Goal: Information Seeking & Learning: Learn about a topic

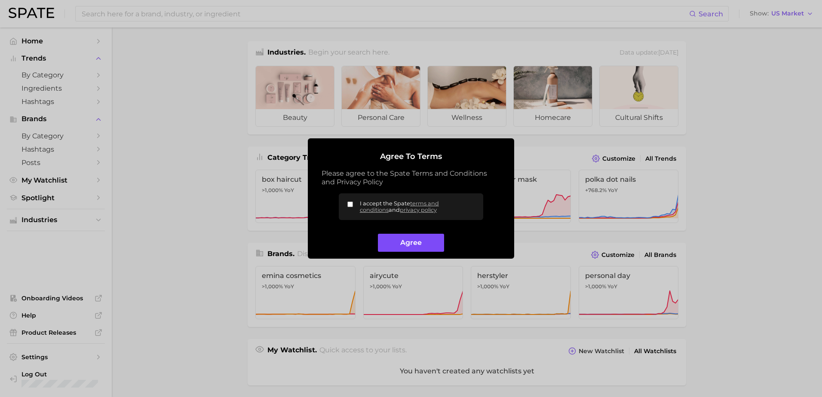
click at [409, 242] on button "Agree" at bounding box center [411, 243] width 66 height 18
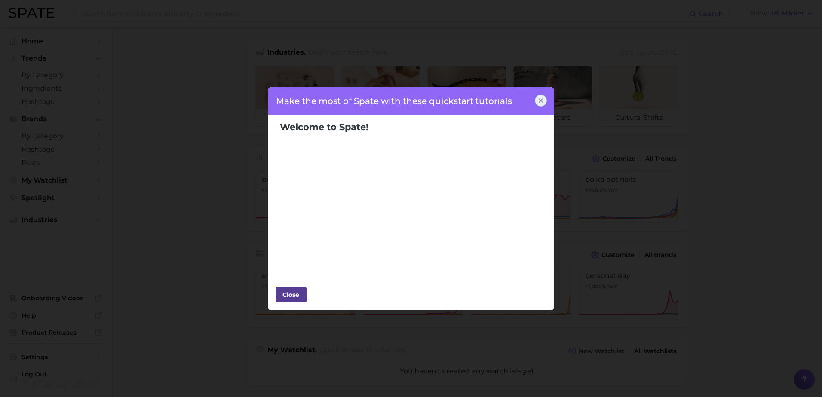
click at [293, 295] on div "Close" at bounding box center [291, 294] width 26 height 13
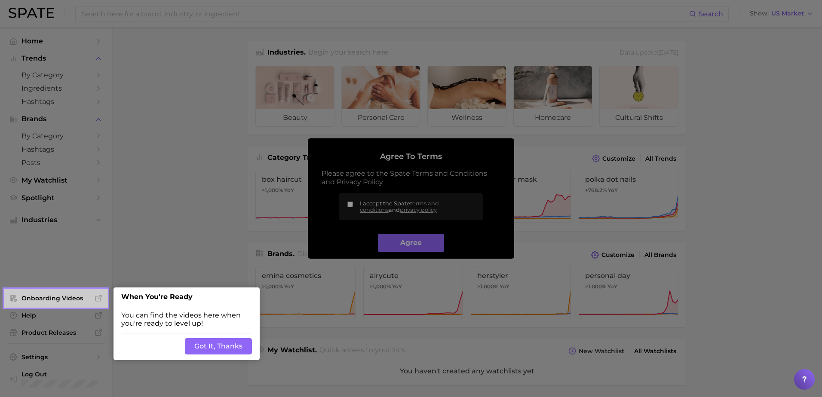
click at [218, 344] on button "Got It, Thanks" at bounding box center [218, 346] width 67 height 16
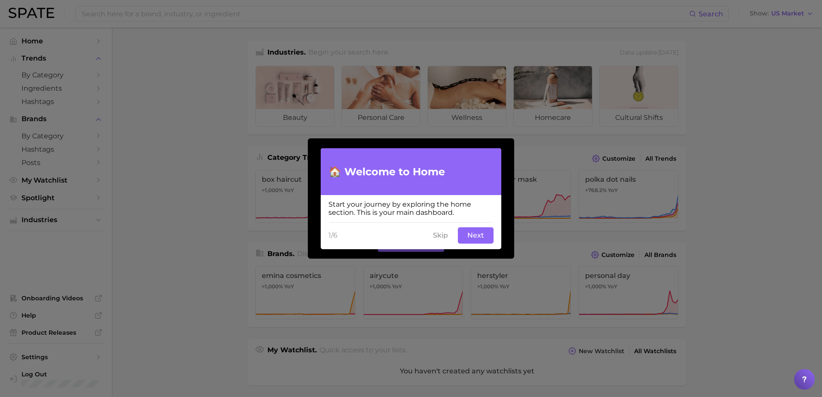
click at [474, 239] on button "Next" at bounding box center [476, 235] width 36 height 16
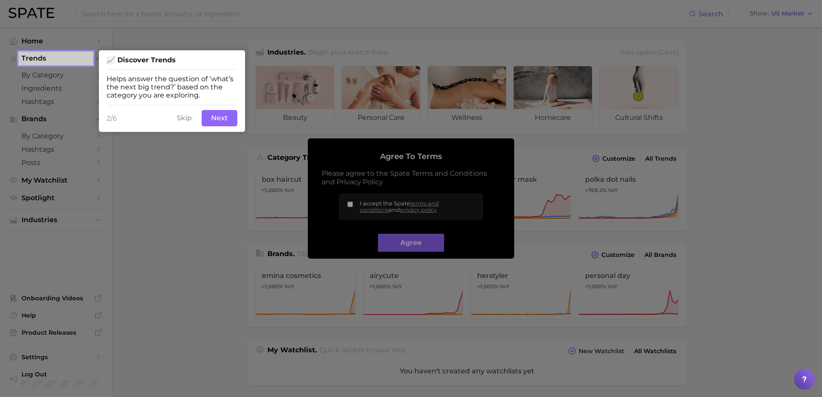
click at [220, 117] on button "Next" at bounding box center [220, 118] width 36 height 16
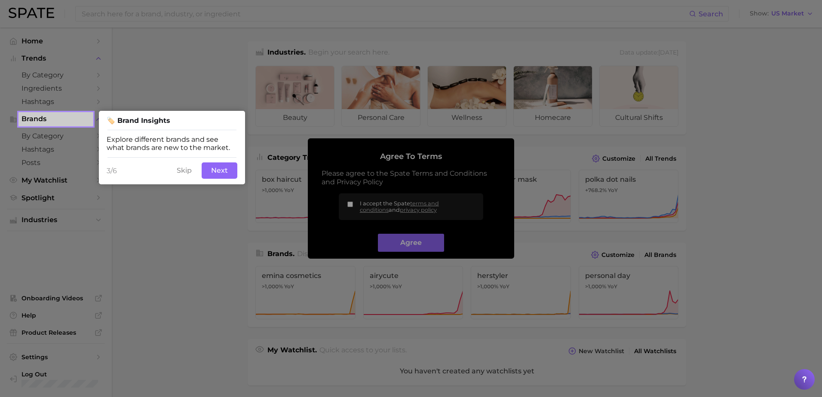
click at [221, 182] on div "3/6 Skip Next" at bounding box center [172, 171] width 146 height 28
click at [221, 173] on button "Next" at bounding box center [220, 170] width 36 height 16
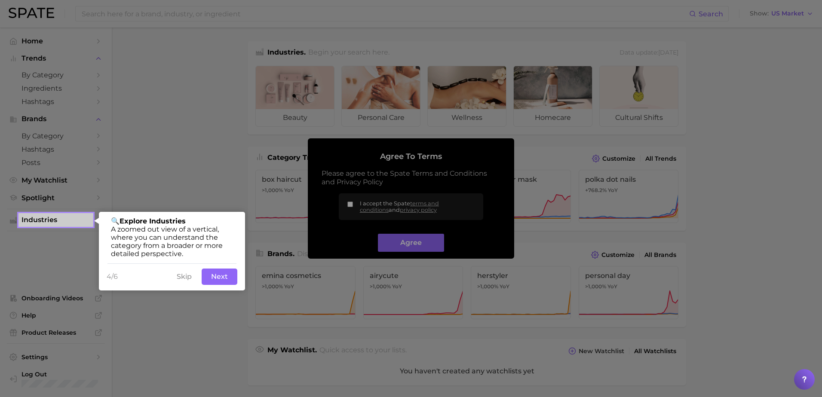
click at [222, 279] on button "Next" at bounding box center [220, 277] width 36 height 16
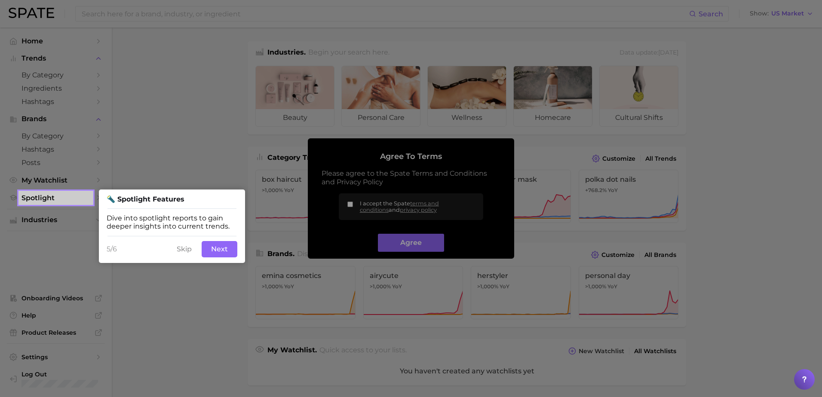
click at [179, 251] on button "Skip" at bounding box center [184, 249] width 25 height 16
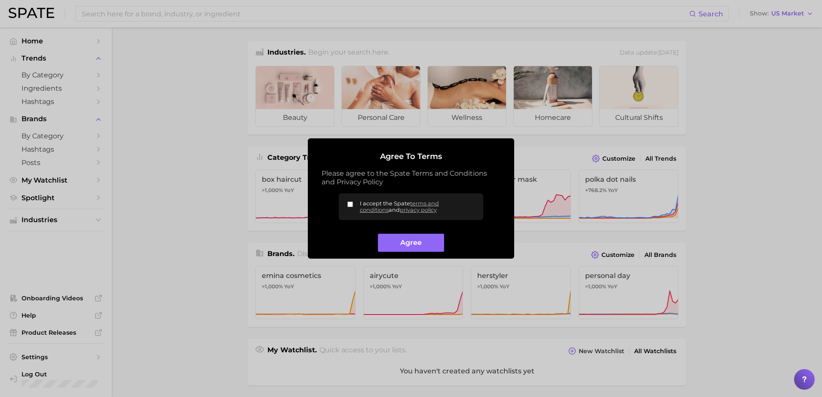
click at [351, 203] on input "I accept the Spate terms and conditions and privacy policy" at bounding box center [350, 205] width 6 height 6
checkbox input "true"
click at [405, 237] on button "Agree" at bounding box center [411, 243] width 66 height 18
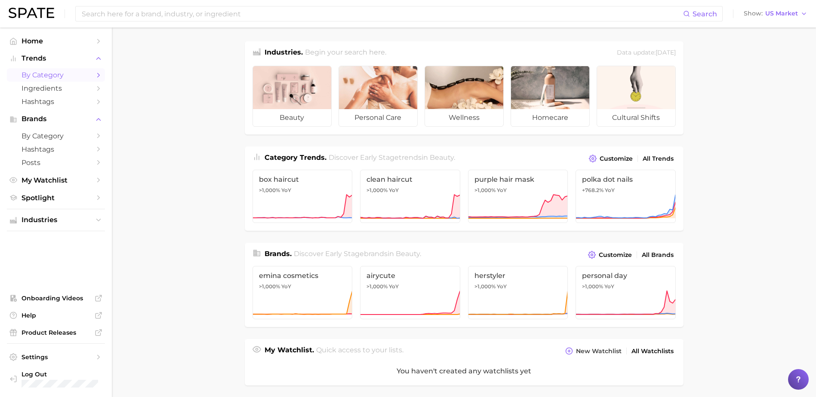
click at [57, 77] on span "by Category" at bounding box center [55, 75] width 69 height 8
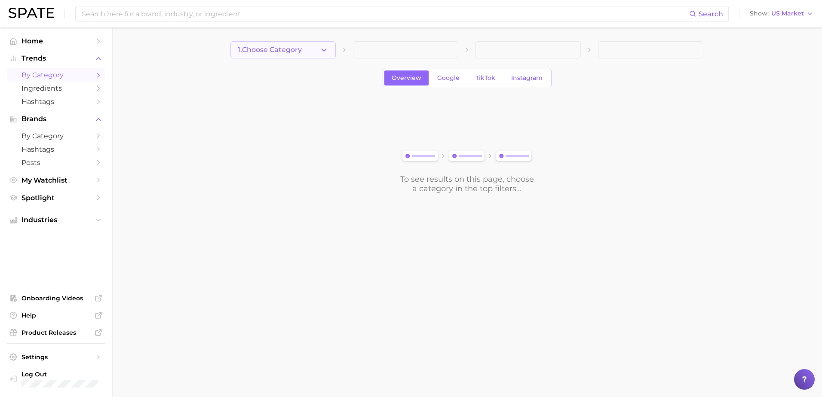
click at [328, 53] on icon "button" at bounding box center [323, 50] width 9 height 9
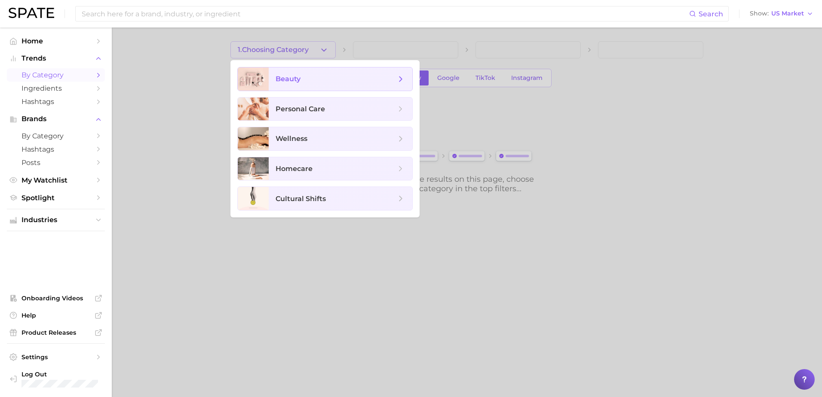
click at [405, 82] on icon at bounding box center [400, 78] width 9 height 9
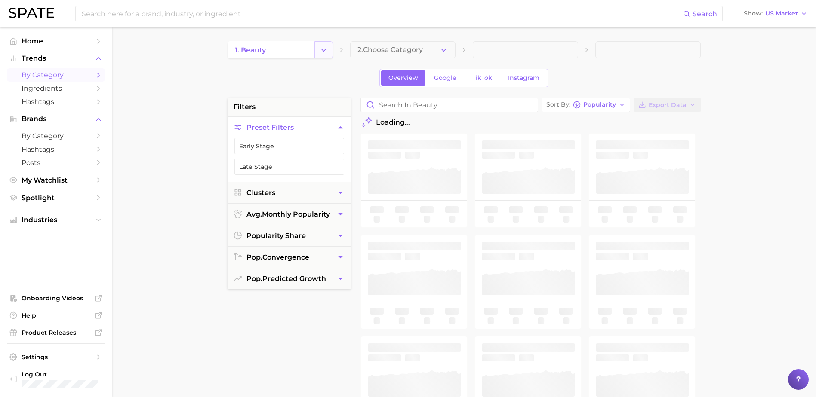
click at [327, 54] on icon "Change Category" at bounding box center [323, 50] width 9 height 9
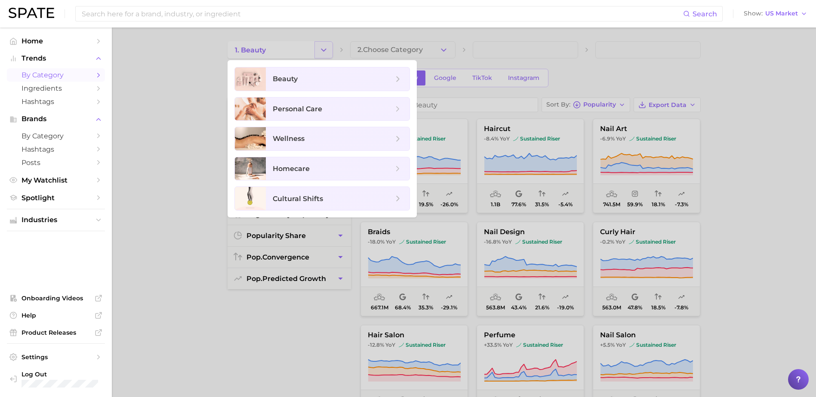
click at [327, 54] on div at bounding box center [408, 198] width 816 height 397
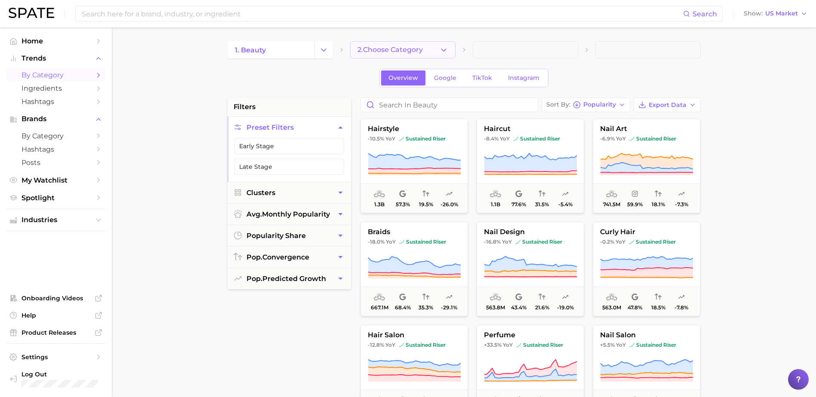
click at [422, 49] on span "2. Choose Category" at bounding box center [389, 50] width 65 height 8
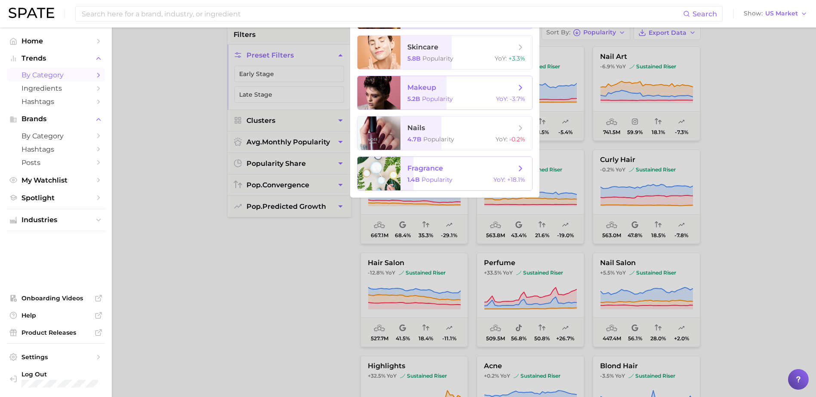
scroll to position [86, 0]
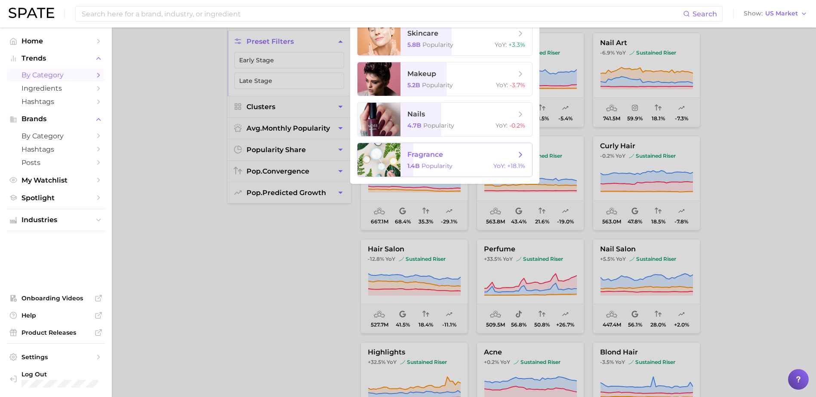
click at [434, 160] on span "fragrance 1.4b Popularity YoY : +18.1%" at bounding box center [466, 160] width 132 height 34
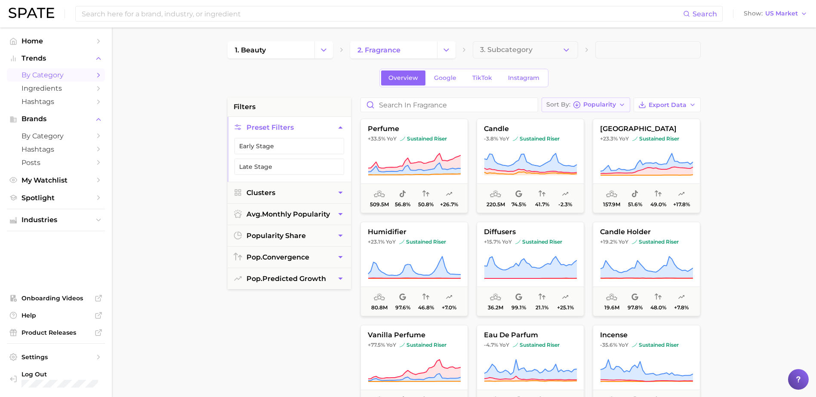
click at [622, 107] on icon "button" at bounding box center [621, 104] width 7 height 7
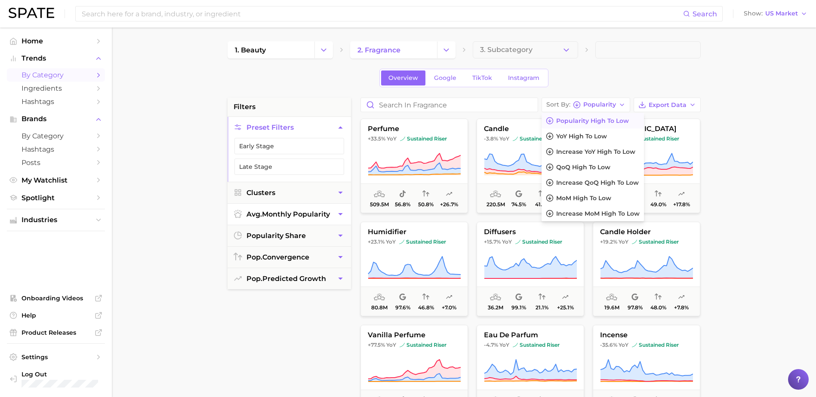
click at [338, 213] on icon "button" at bounding box center [340, 214] width 4 height 2
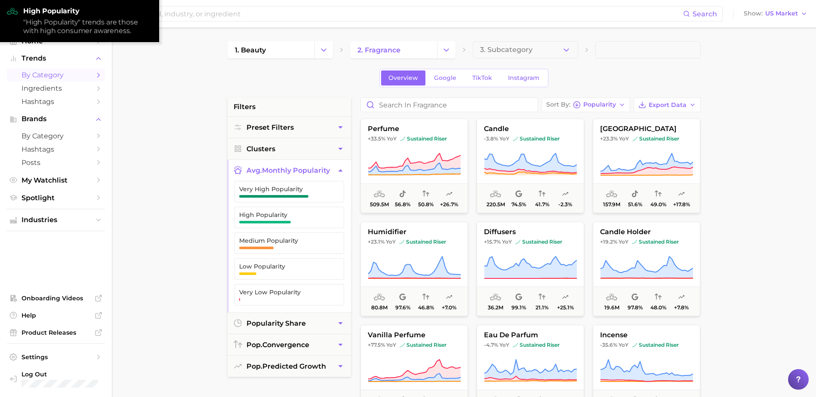
click at [338, 213] on button "High Popularity" at bounding box center [289, 217] width 110 height 21
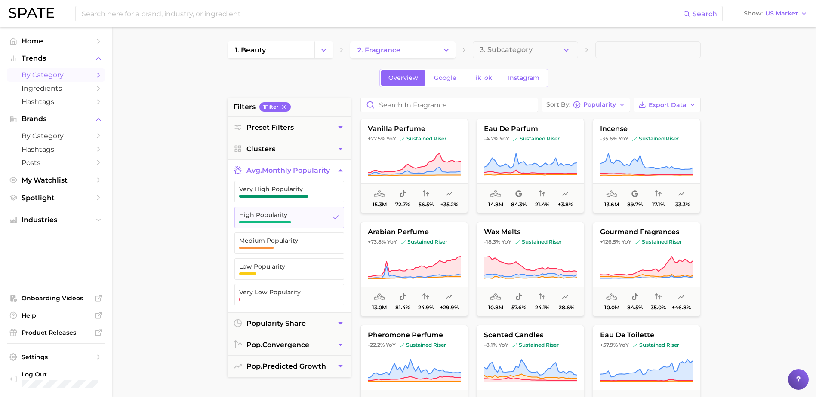
click at [174, 232] on main "1. beauty 2. fragrance 3. Subcategory Overview Google TikTok Instagram filters …" at bounding box center [464, 354] width 704 height 652
click at [623, 107] on icon "button" at bounding box center [621, 104] width 7 height 7
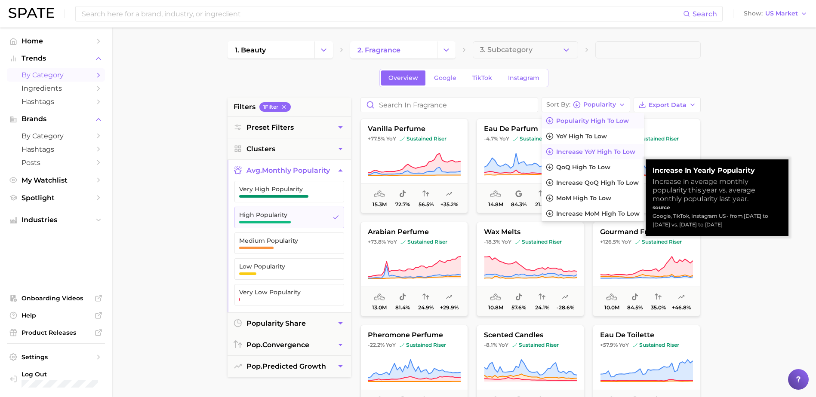
click at [614, 155] on span "Increase YoY high to low" at bounding box center [595, 151] width 79 height 7
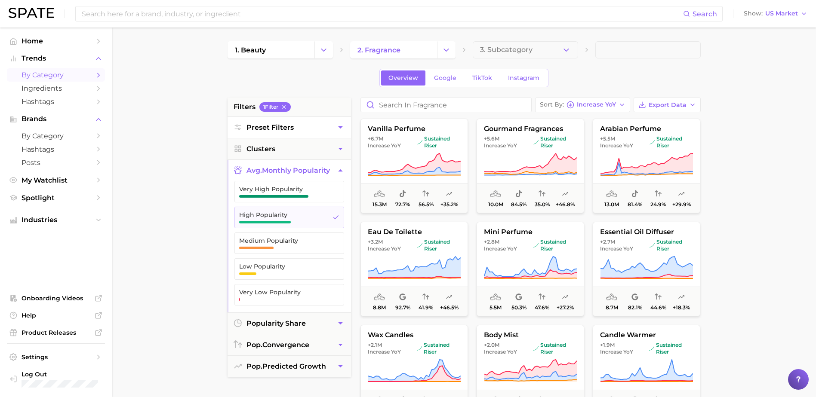
click at [339, 128] on icon "button" at bounding box center [340, 127] width 9 height 9
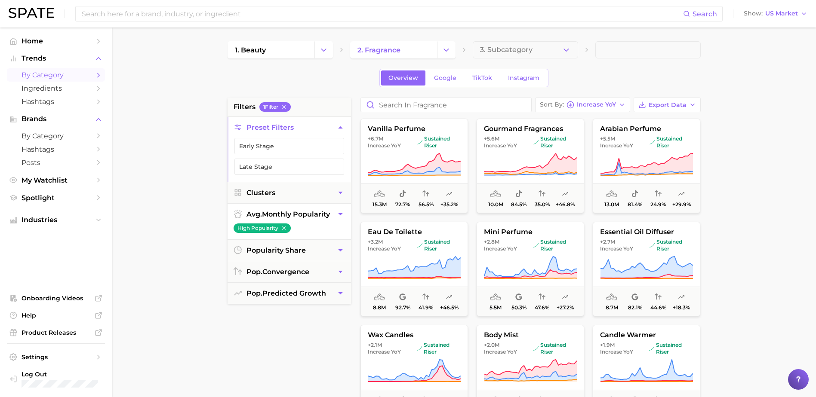
click at [339, 128] on icon "button" at bounding box center [340, 127] width 4 height 2
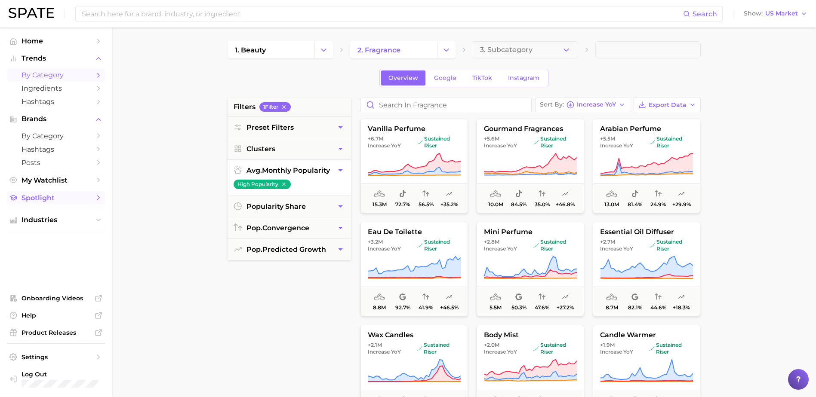
click at [100, 199] on icon "Sidebar" at bounding box center [99, 198] width 8 height 8
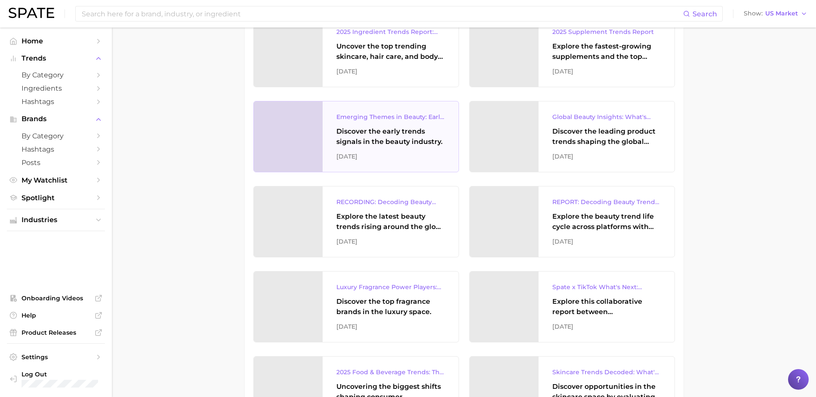
scroll to position [731, 0]
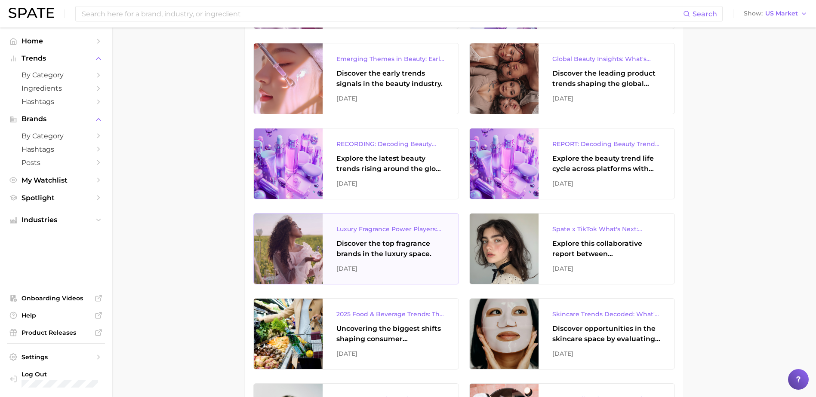
click at [380, 230] on div "Luxury Fragrance Power Players: Consumers’ Brand Favorites" at bounding box center [390, 229] width 108 height 10
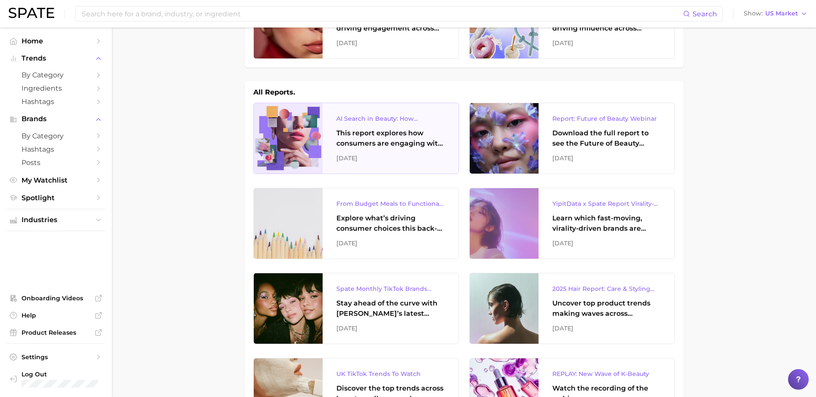
scroll to position [0, 0]
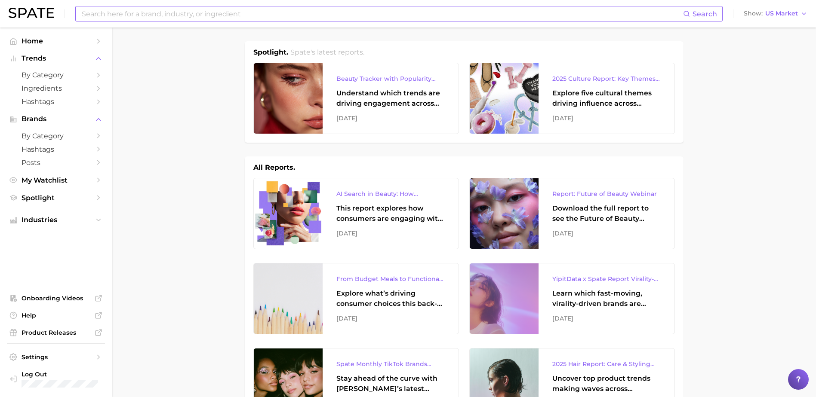
click at [109, 13] on input at bounding box center [382, 13] width 602 height 15
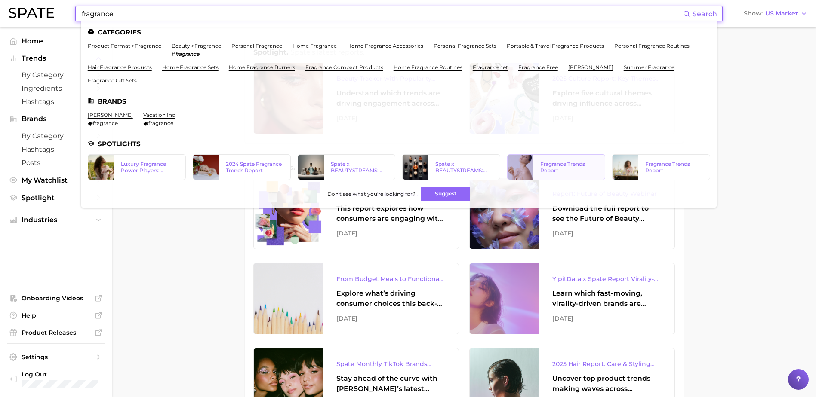
type input "fragrance"
click at [546, 169] on div "Fragrance Trends Report" at bounding box center [569, 167] width 58 height 13
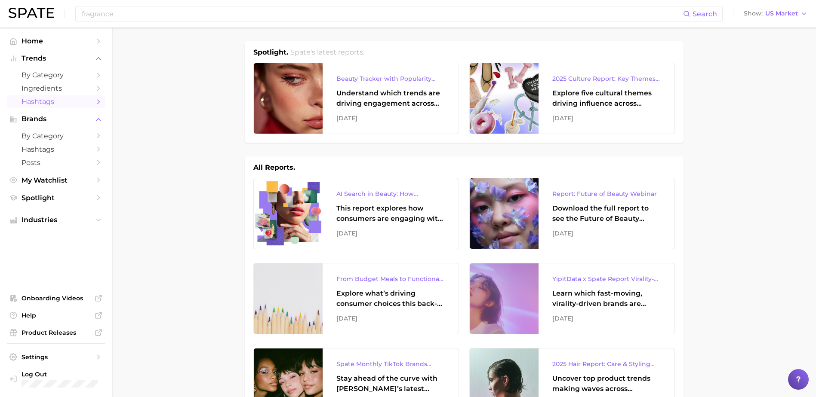
click at [52, 95] on link "Hashtags" at bounding box center [56, 101] width 98 height 13
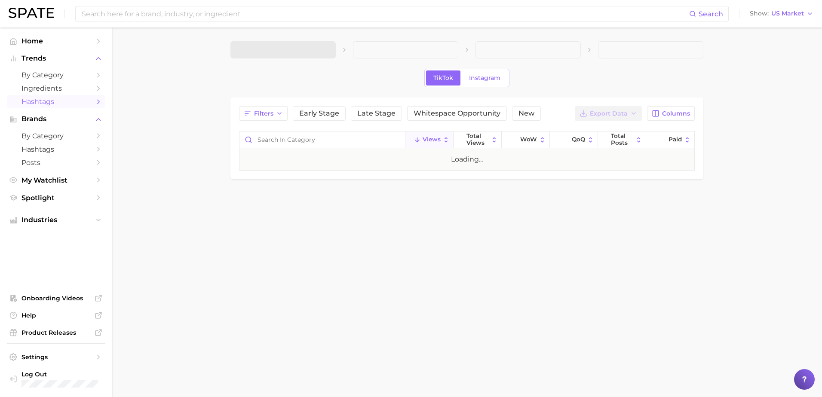
click at [52, 95] on link "Hashtags" at bounding box center [56, 101] width 98 height 13
drag, startPoint x: 52, startPoint y: 95, endPoint x: 50, endPoint y: 78, distance: 16.8
click at [51, 86] on ul "by Category Ingredients Hashtags" at bounding box center [56, 88] width 98 height 40
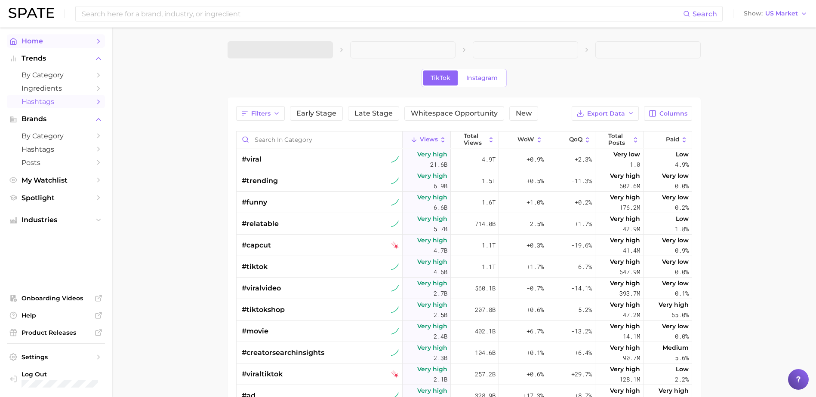
click at [38, 35] on link "Home" at bounding box center [56, 40] width 98 height 13
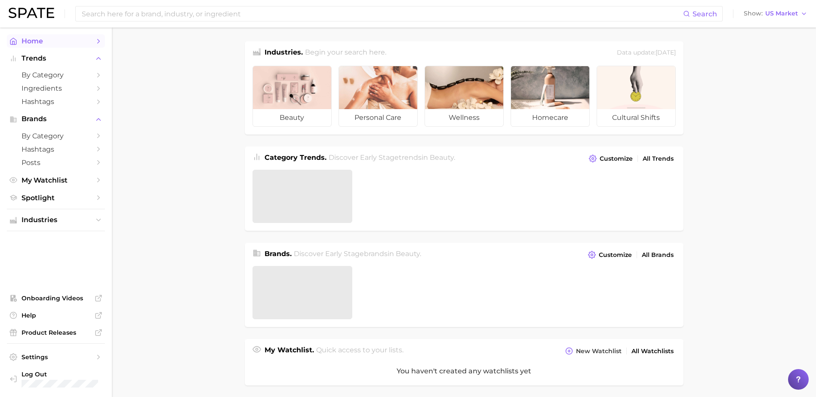
click at [36, 43] on span "Home" at bounding box center [55, 41] width 69 height 8
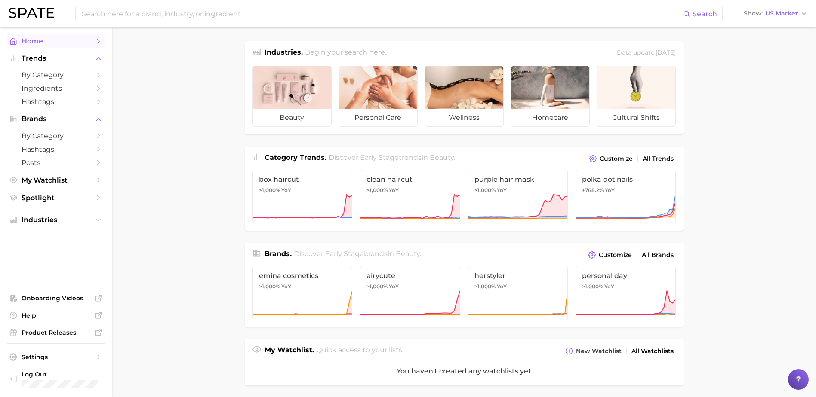
click at [36, 43] on span "Home" at bounding box center [55, 41] width 69 height 8
drag, startPoint x: 365, startPoint y: 181, endPoint x: 384, endPoint y: 199, distance: 26.5
click at [383, 195] on div "Category Trends . Discover Early Stage trends in beauty . Customize All Trends …" at bounding box center [464, 189] width 438 height 84
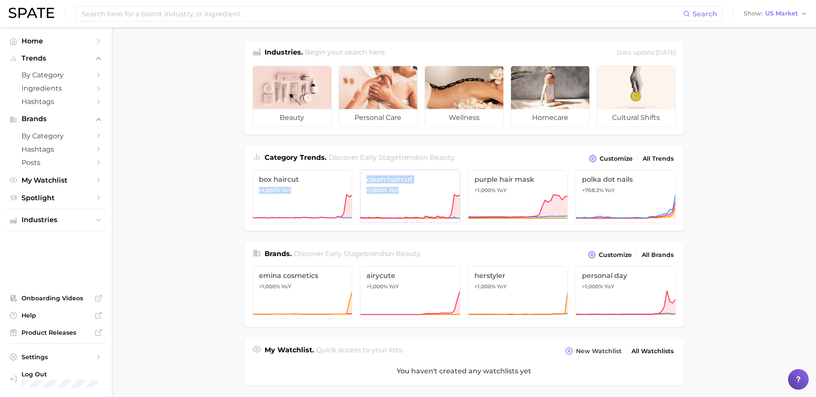
click at [383, 201] on icon at bounding box center [410, 207] width 100 height 26
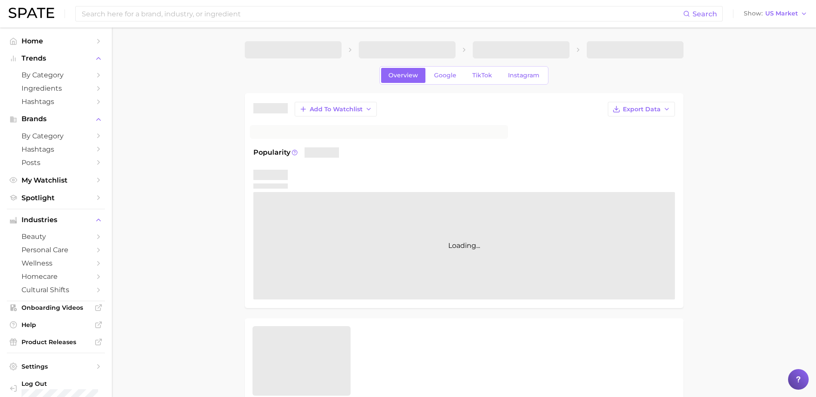
click at [600, 168] on div "Popularity Loading..." at bounding box center [463, 223] width 421 height 152
click at [599, 166] on div "Add to Watchlist Export Data Popularity Loading..." at bounding box center [463, 201] width 421 height 198
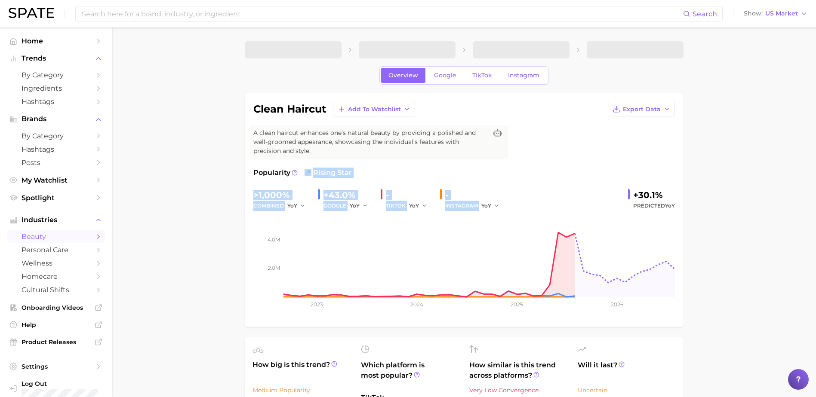
click at [578, 166] on div "clean haircut Add to Watchlist Export Data A clean haircut enhances one’s natur…" at bounding box center [463, 210] width 421 height 217
drag, startPoint x: 578, startPoint y: 166, endPoint x: 588, endPoint y: 167, distance: 10.4
click at [587, 166] on div "clean haircut Add to Watchlist Export Data A clean haircut enhances one’s natur…" at bounding box center [463, 210] width 421 height 217
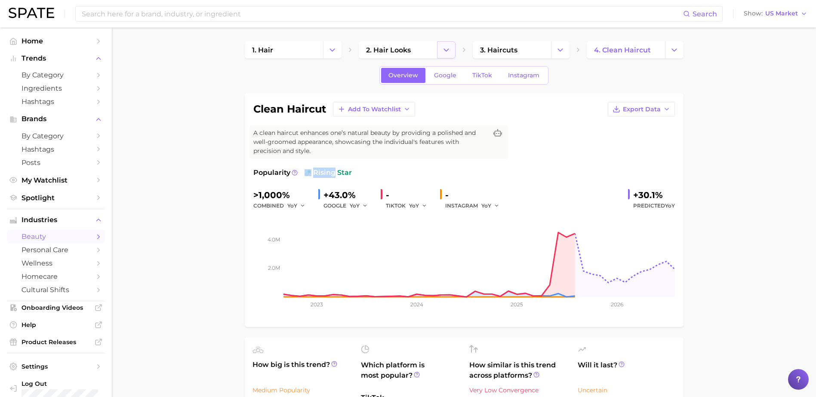
click at [452, 48] on button "Change Category" at bounding box center [446, 49] width 18 height 17
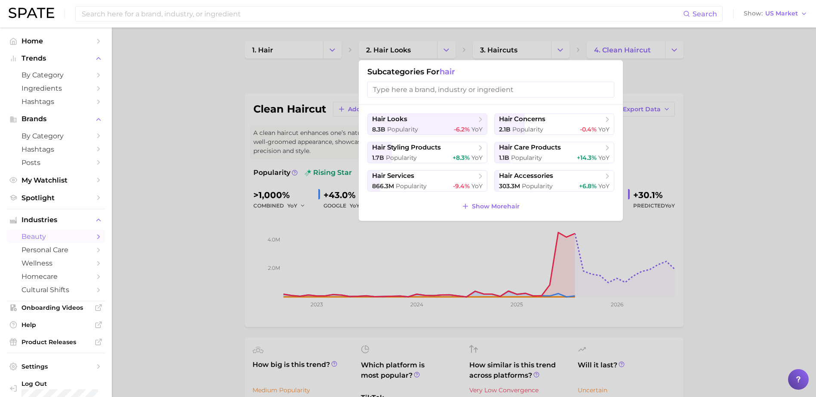
click at [335, 51] on div at bounding box center [408, 198] width 816 height 397
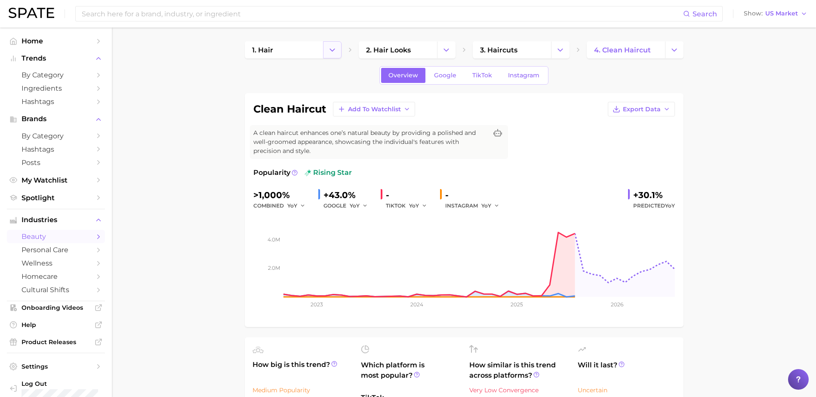
click at [333, 51] on icon "Change Category" at bounding box center [332, 50] width 9 height 9
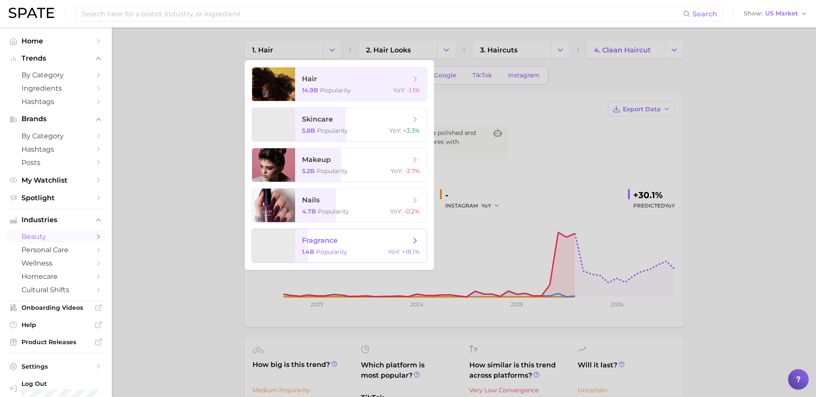
click at [324, 241] on span "fragrance" at bounding box center [320, 240] width 36 height 8
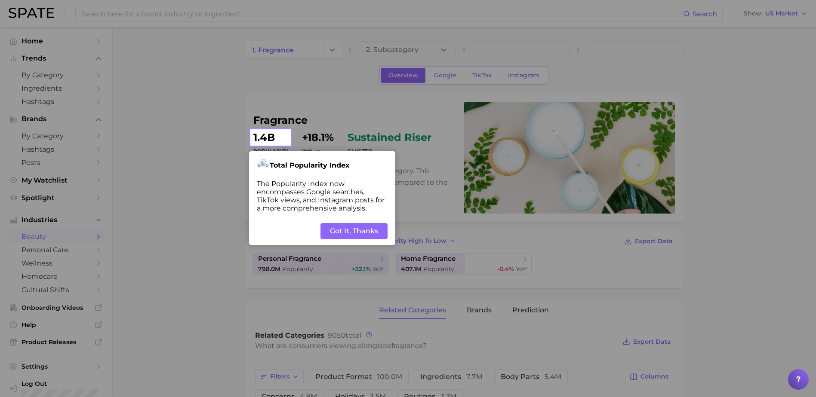
click at [348, 231] on button "Got It, Thanks" at bounding box center [353, 231] width 67 height 16
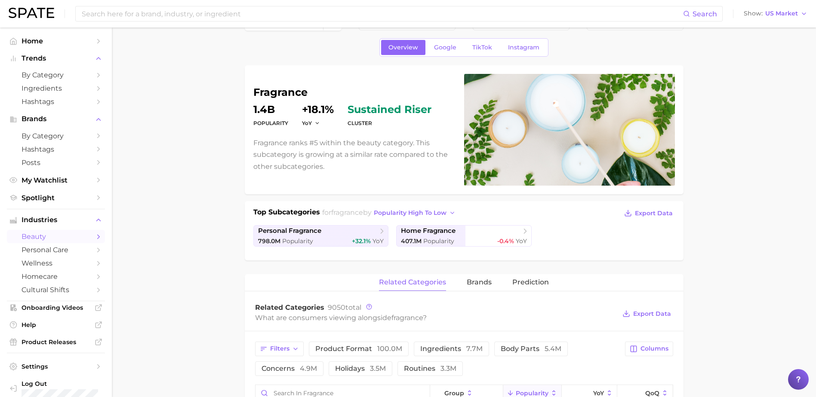
scroll to position [43, 0]
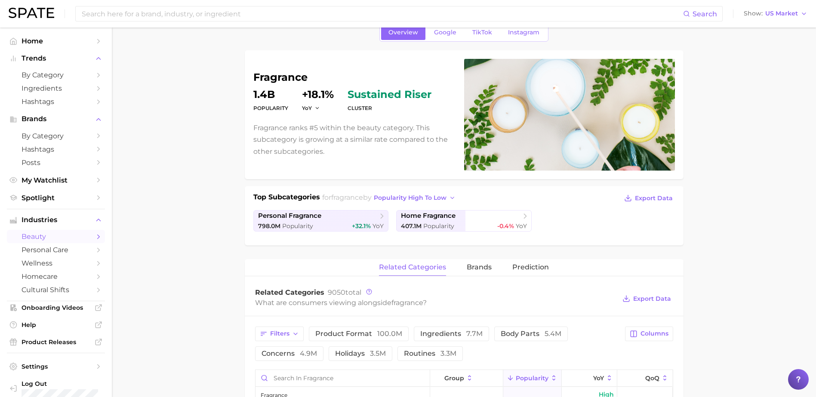
click at [671, 225] on ul "personal fragrance 798.0m Popularity +32.1% YoY home fragrance 407.1m Popularit…" at bounding box center [463, 220] width 421 height 21
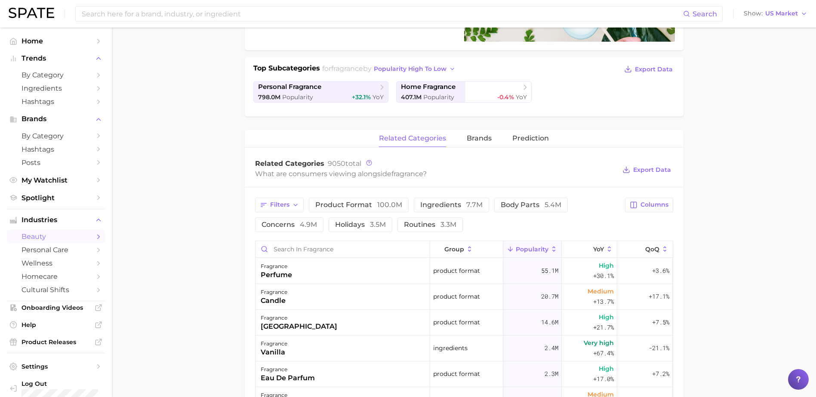
scroll to position [215, 0]
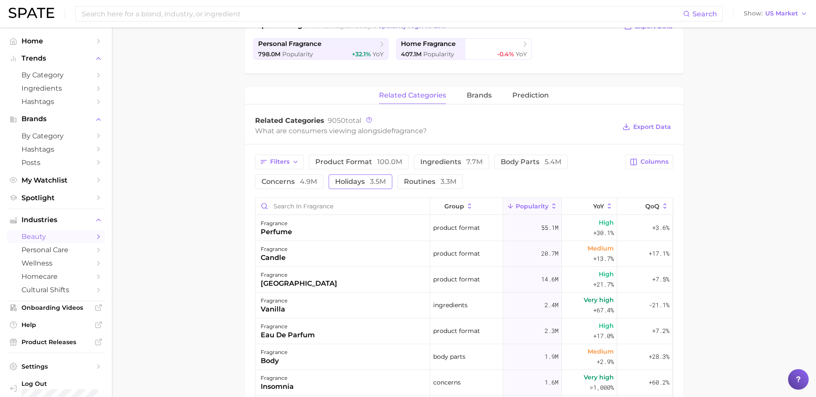
click at [371, 184] on span "3.5m" at bounding box center [378, 182] width 16 height 8
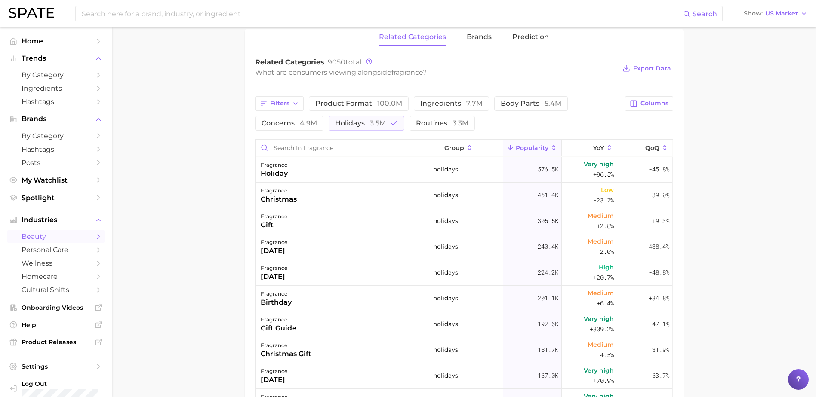
scroll to position [258, 0]
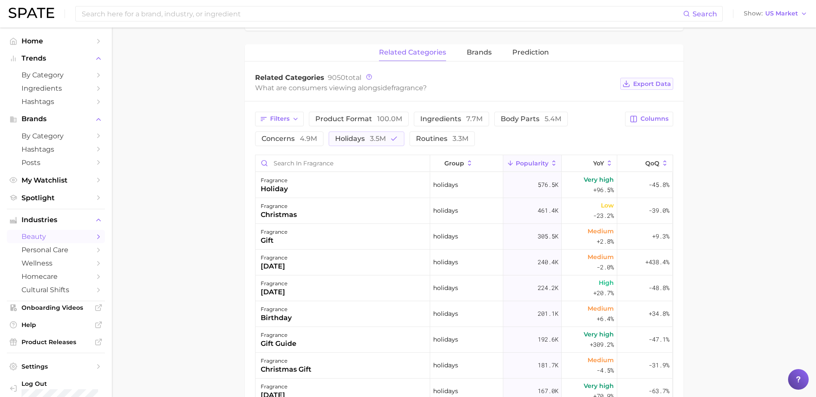
click at [644, 82] on span "Export Data" at bounding box center [652, 83] width 38 height 7
click at [732, 110] on main "1. fragrance 2. Subcategory Overview Google TikTok Instagram fragrance Populari…" at bounding box center [464, 188] width 704 height 836
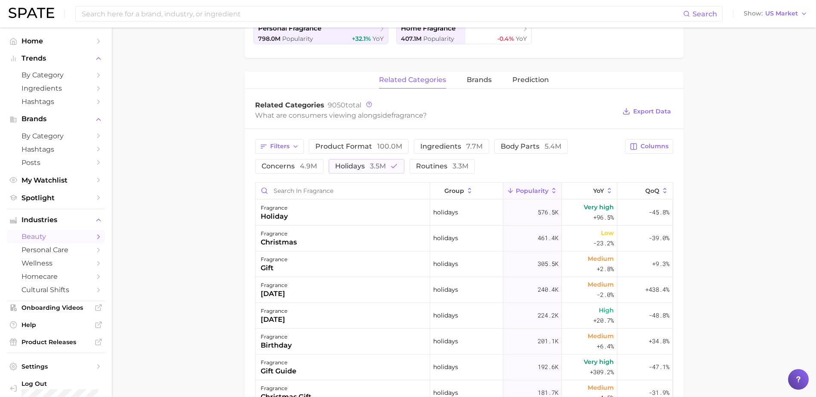
scroll to position [215, 0]
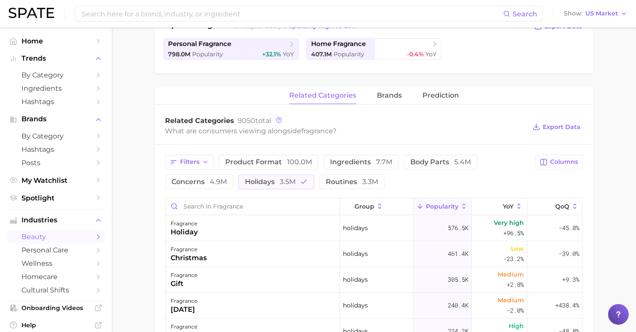
drag, startPoint x: 623, startPoint y: 71, endPoint x: 603, endPoint y: 8, distance: 66.6
click at [622, 72] on main "1. fragrance 2. Subcategory Overview Google TikTok Instagram fragrance Populari…" at bounding box center [374, 198] width 524 height 770
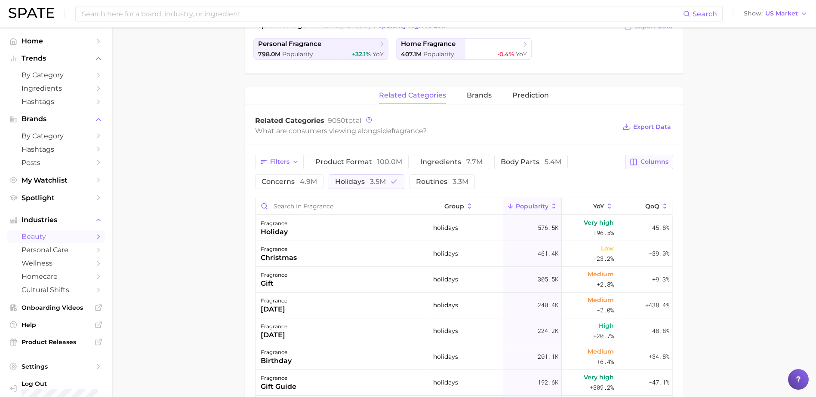
click at [645, 160] on span "Columns" at bounding box center [654, 161] width 28 height 7
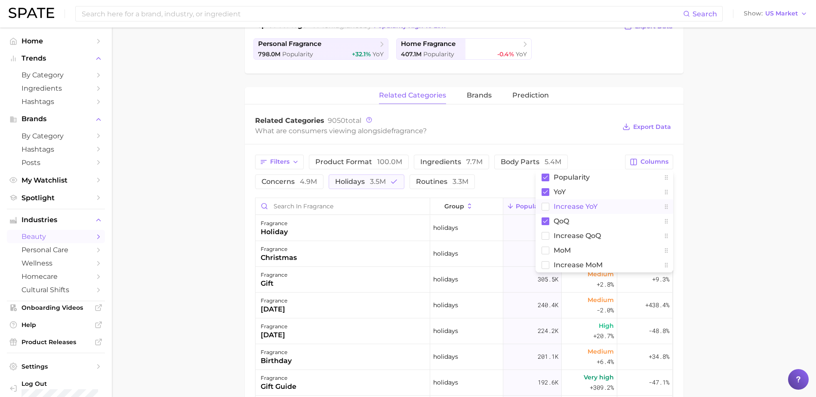
click at [545, 208] on rect at bounding box center [544, 206] width 7 height 7
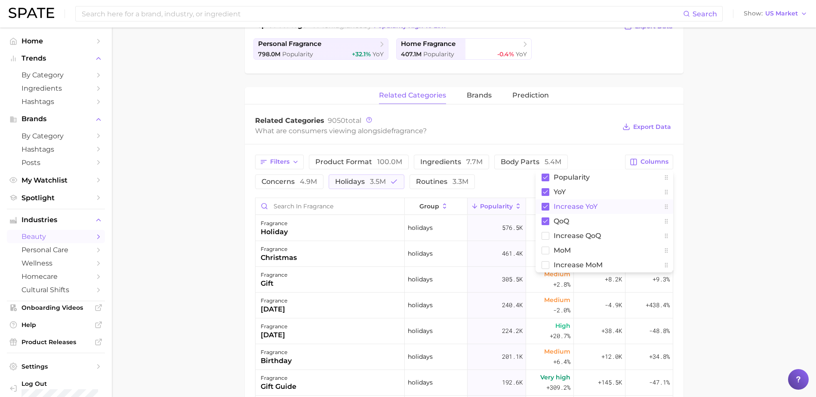
click at [716, 215] on main "1. fragrance 2. Subcategory Overview Google TikTok Instagram fragrance Populari…" at bounding box center [464, 231] width 704 height 836
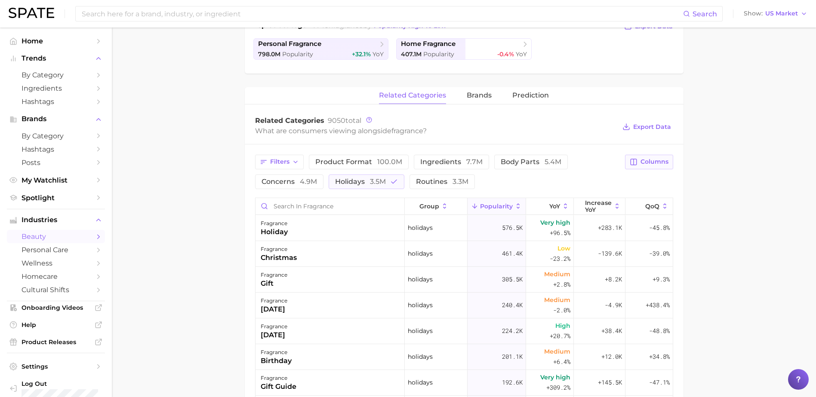
click at [659, 163] on span "Columns" at bounding box center [654, 161] width 28 height 7
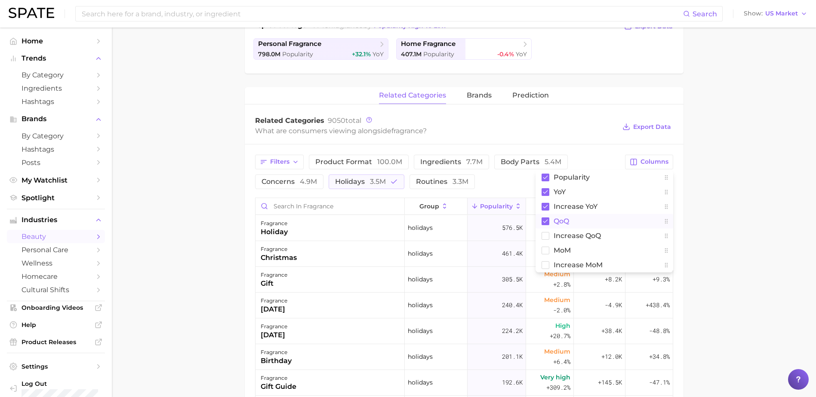
click at [545, 221] on rect at bounding box center [545, 222] width 8 height 8
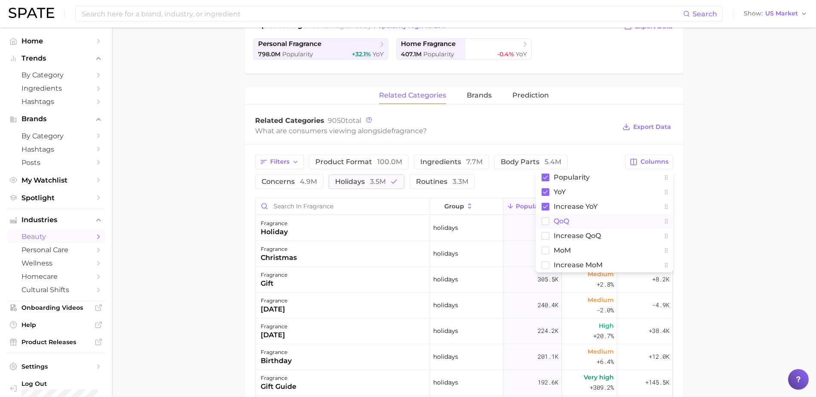
click at [707, 229] on main "1. fragrance 2. Subcategory Overview Google TikTok Instagram fragrance Populari…" at bounding box center [464, 231] width 704 height 836
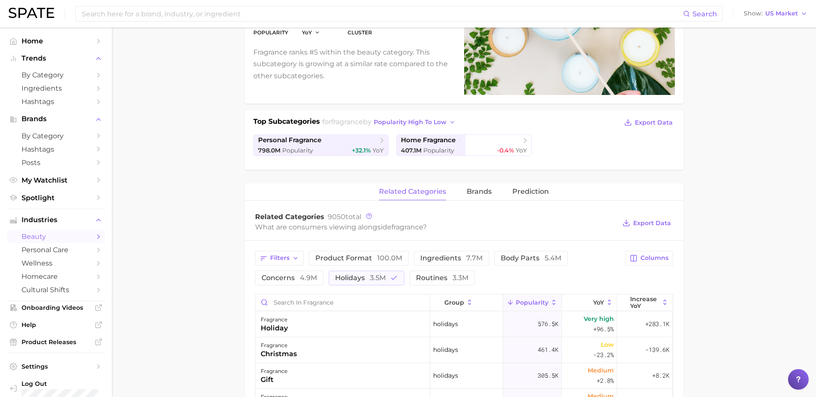
scroll to position [122, 0]
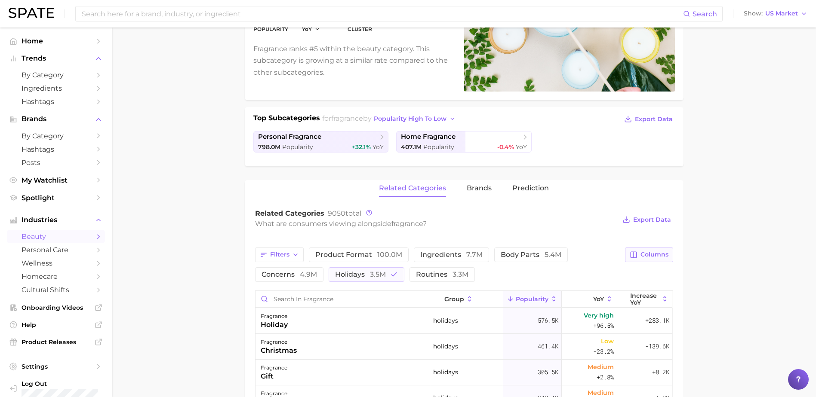
click at [652, 256] on span "Columns" at bounding box center [654, 254] width 28 height 7
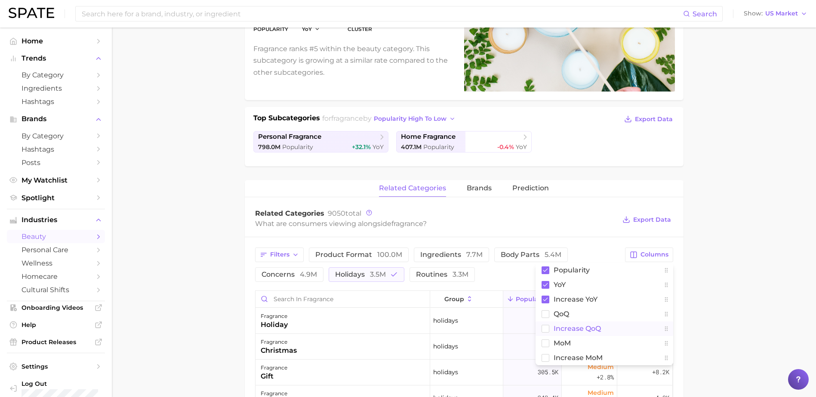
scroll to position [165, 0]
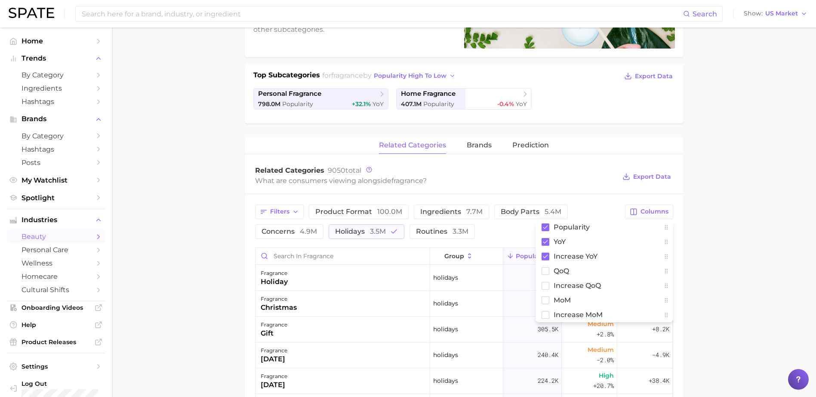
click at [747, 270] on main "1. fragrance 2. Subcategory Overview Google TikTok Instagram fragrance Populari…" at bounding box center [464, 280] width 704 height 836
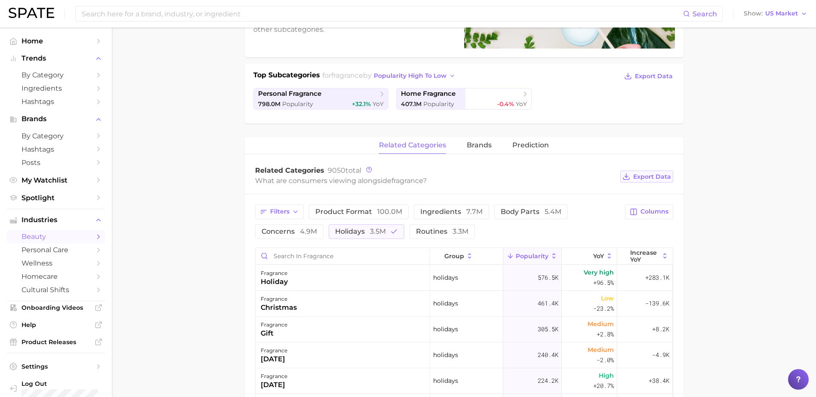
click at [650, 179] on span "Export Data" at bounding box center [652, 176] width 38 height 7
click at [714, 184] on main "1. fragrance 2. Subcategory Overview Google TikTok Instagram fragrance Populari…" at bounding box center [464, 280] width 704 height 836
click at [719, 213] on main "1. fragrance 2. Subcategory Overview Google TikTok Instagram fragrance Populari…" at bounding box center [464, 280] width 704 height 836
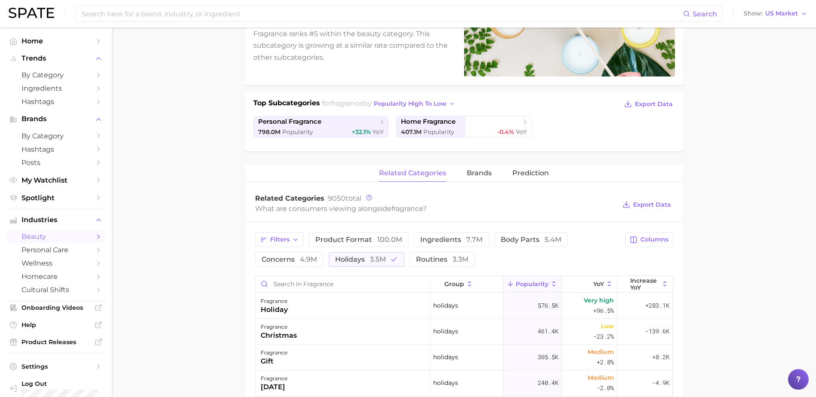
scroll to position [122, 0]
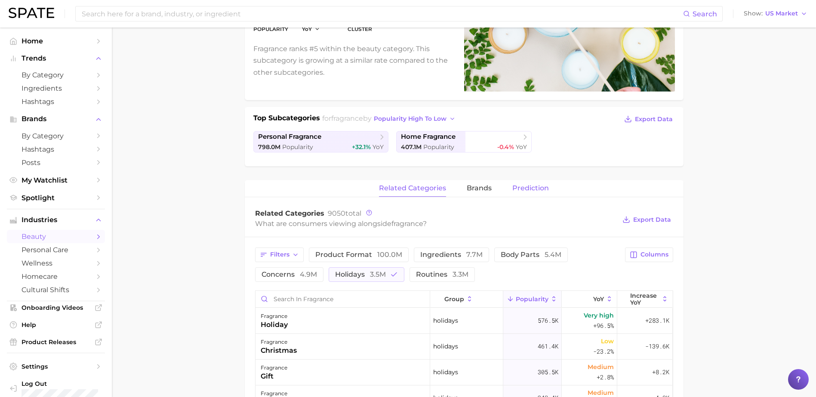
click at [525, 186] on span "Prediction" at bounding box center [530, 188] width 37 height 8
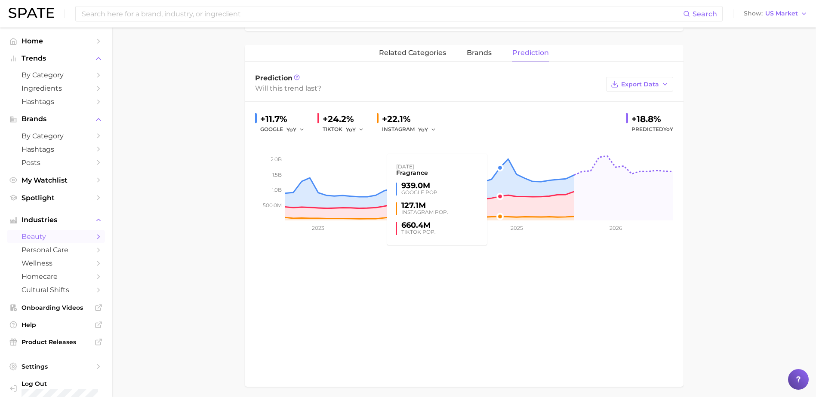
scroll to position [290, 0]
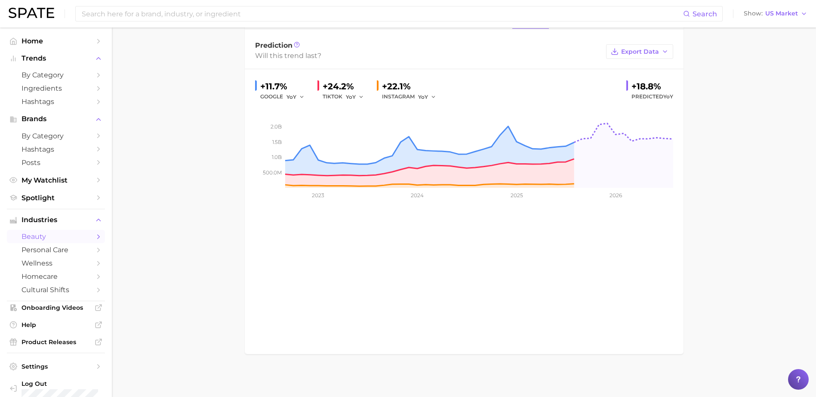
click at [723, 216] on main "1. fragrance 2. Subcategory Overview Google TikTok Instagram fragrance Populari…" at bounding box center [464, 67] width 704 height 660
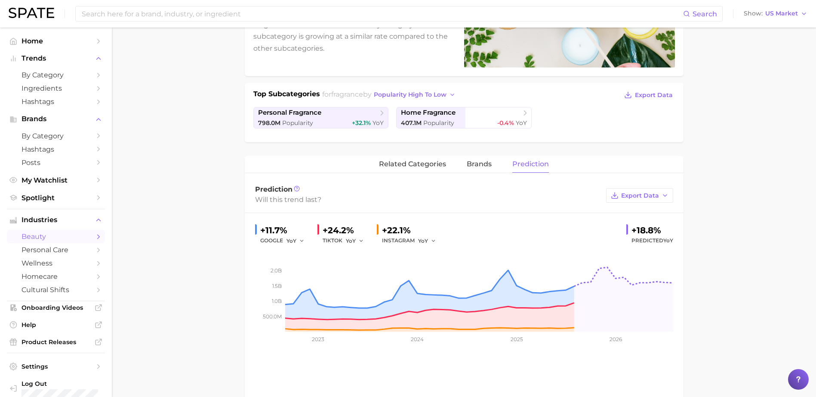
scroll to position [161, 0]
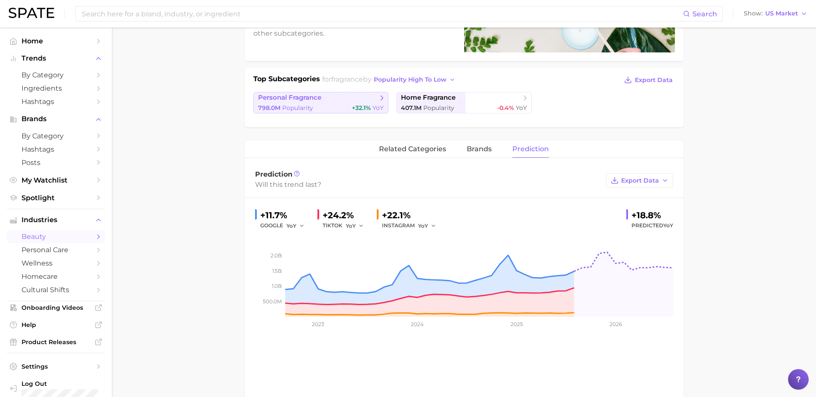
click at [368, 103] on link "personal fragrance 798.0m Popularity +32.1% YoY" at bounding box center [320, 102] width 135 height 21
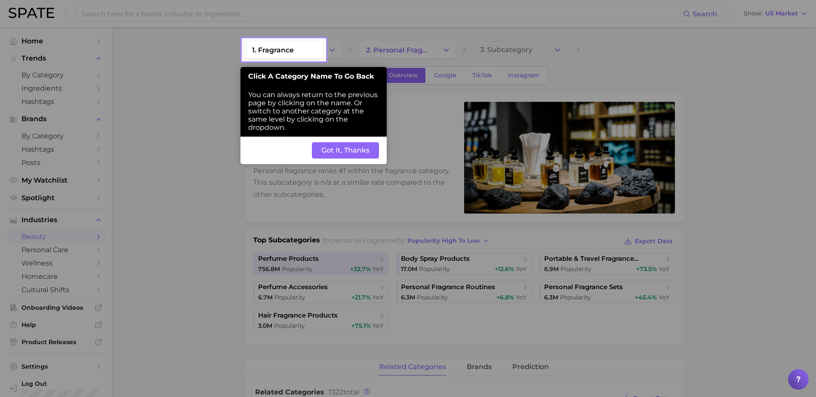
click at [348, 147] on button "Got It, Thanks" at bounding box center [345, 150] width 67 height 16
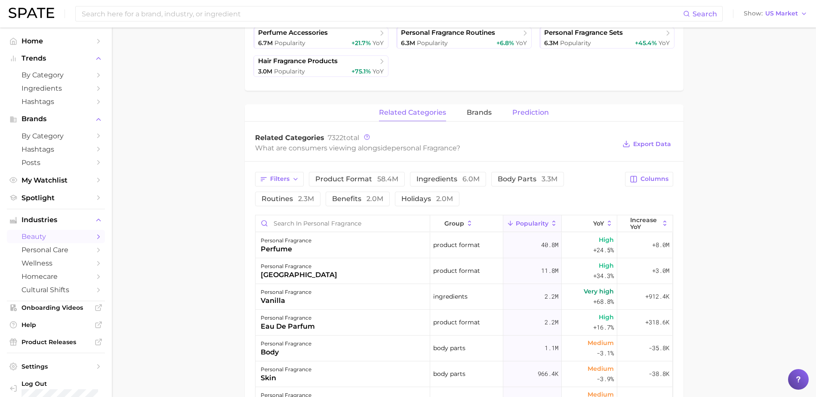
scroll to position [258, 0]
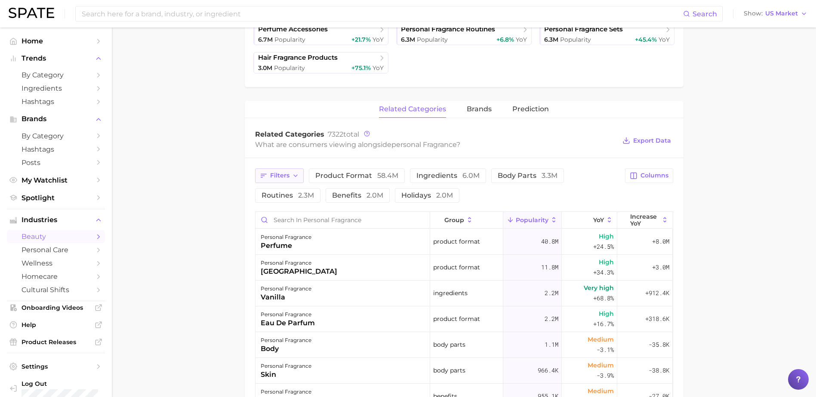
click at [292, 175] on icon "button" at bounding box center [295, 175] width 7 height 7
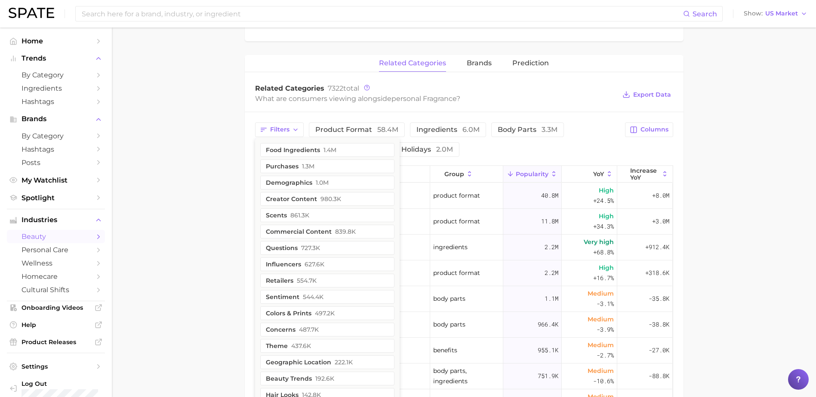
scroll to position [291, 0]
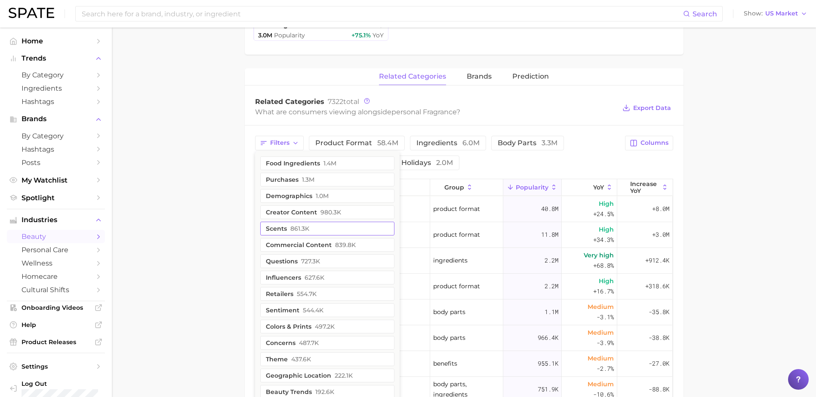
click at [307, 225] on span "861.3k" at bounding box center [299, 228] width 19 height 7
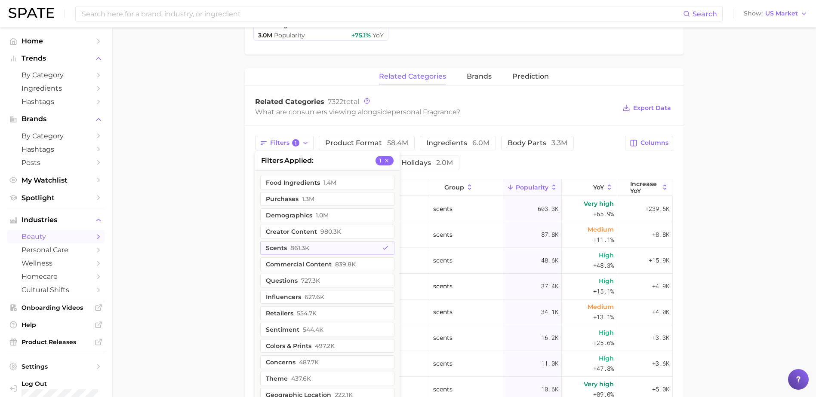
click at [701, 219] on main "1. fragrance 2. personal fragrance 3. Subcategory Overview Google TikTok Instag…" at bounding box center [464, 183] width 704 height 892
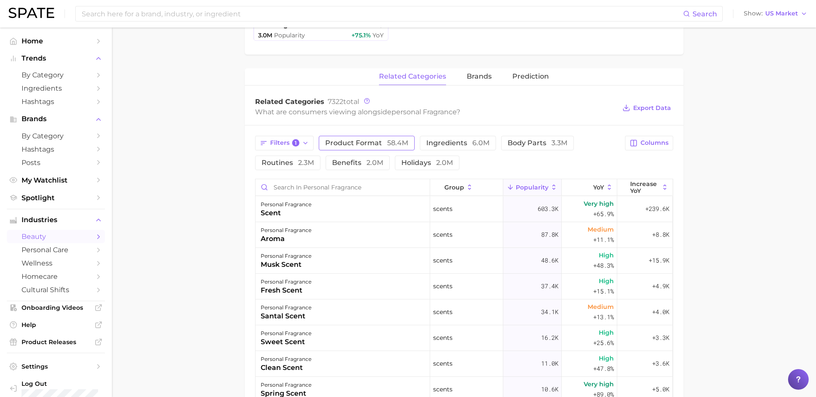
click at [369, 143] on span "product format 58.4m" at bounding box center [366, 143] width 83 height 7
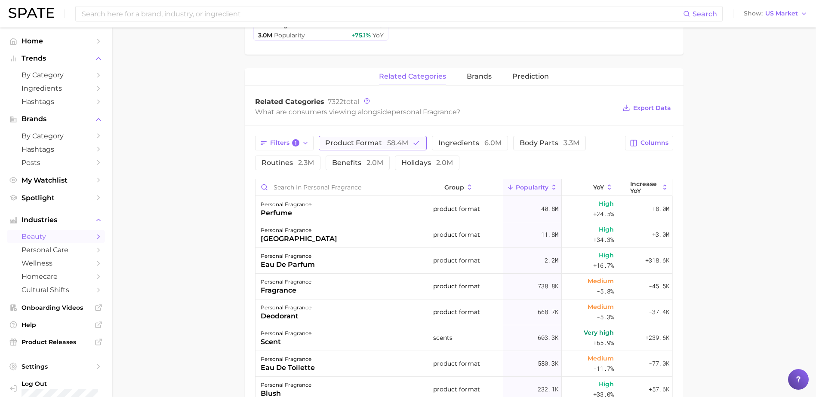
click at [389, 140] on span "58.4m" at bounding box center [397, 143] width 21 height 8
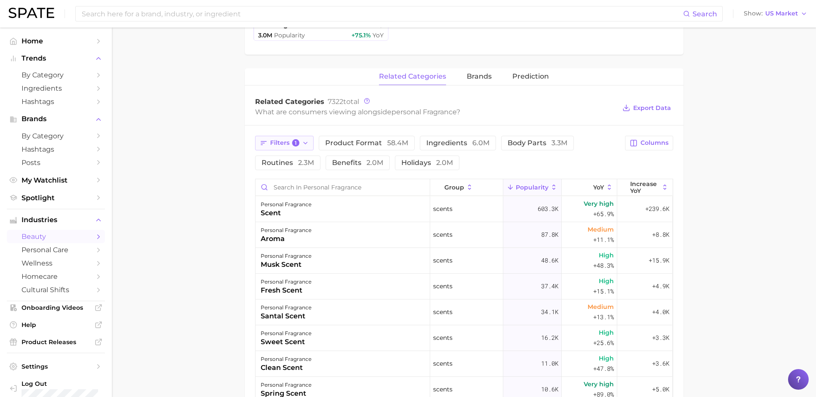
click at [306, 143] on icon "button" at bounding box center [305, 143] width 7 height 7
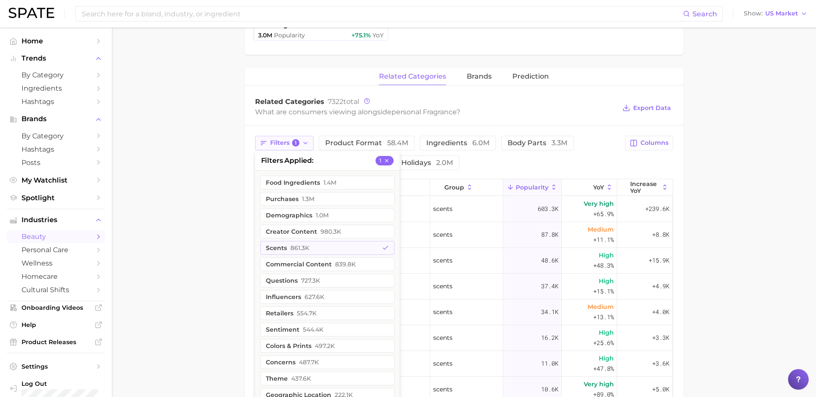
click at [306, 143] on icon "button" at bounding box center [305, 143] width 7 height 7
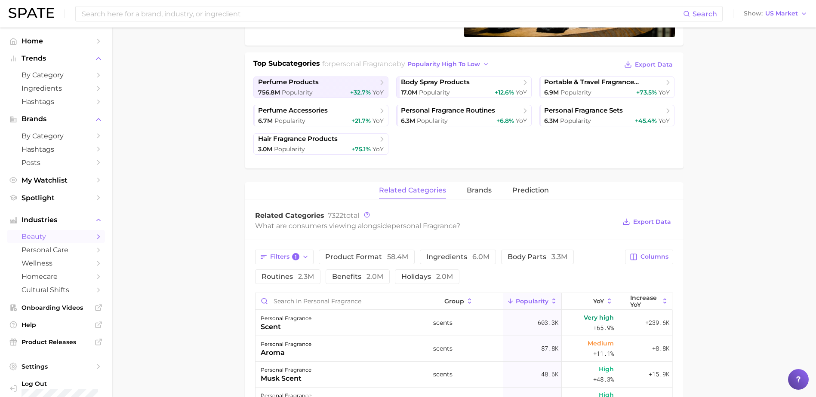
scroll to position [162, 0]
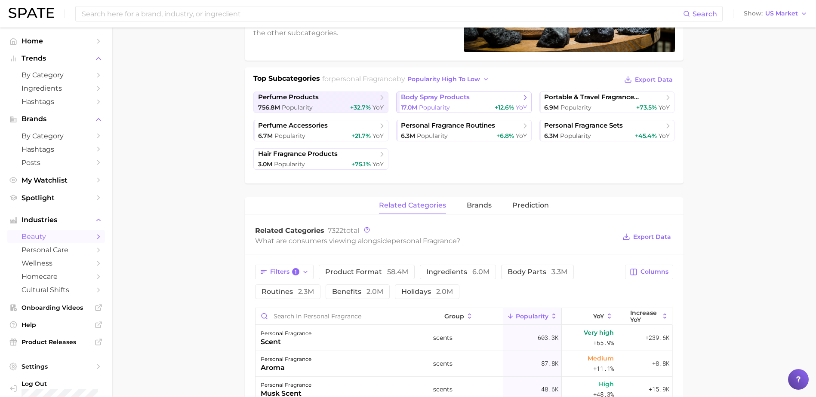
click at [448, 98] on span "body spray products" at bounding box center [435, 97] width 69 height 8
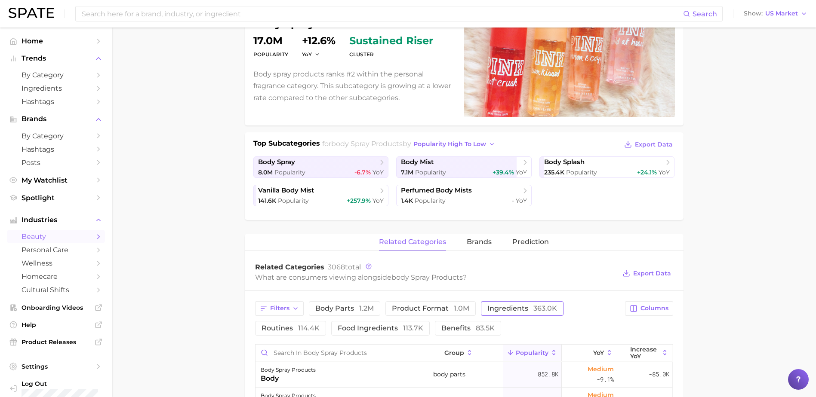
scroll to position [129, 0]
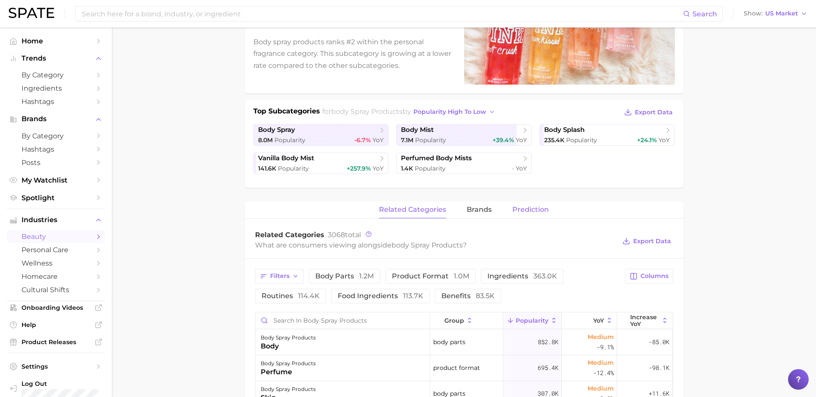
click at [526, 209] on span "Prediction" at bounding box center [530, 210] width 37 height 8
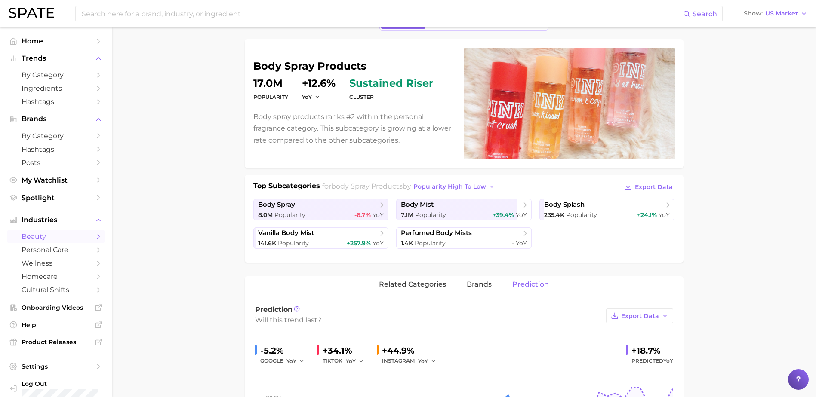
scroll to position [43, 0]
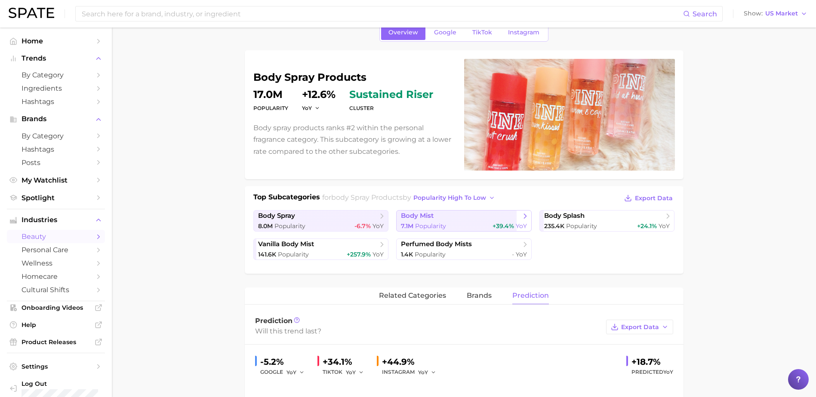
click at [511, 221] on link "body mist 7.1m Popularity +39.4% YoY" at bounding box center [463, 220] width 135 height 21
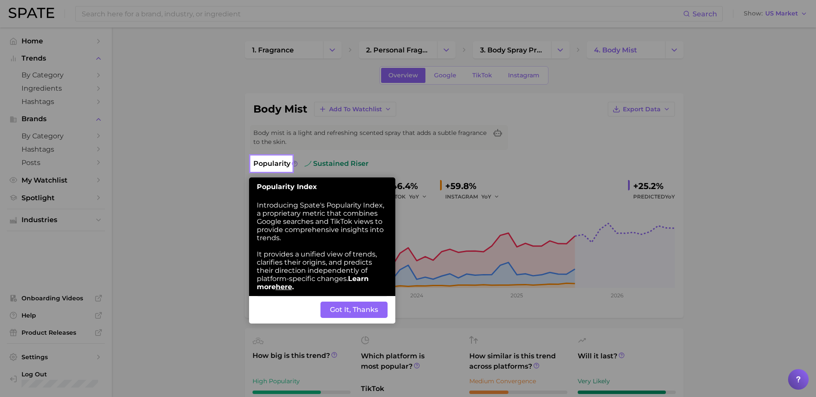
click at [351, 307] on button "Got It, Thanks" at bounding box center [353, 310] width 67 height 16
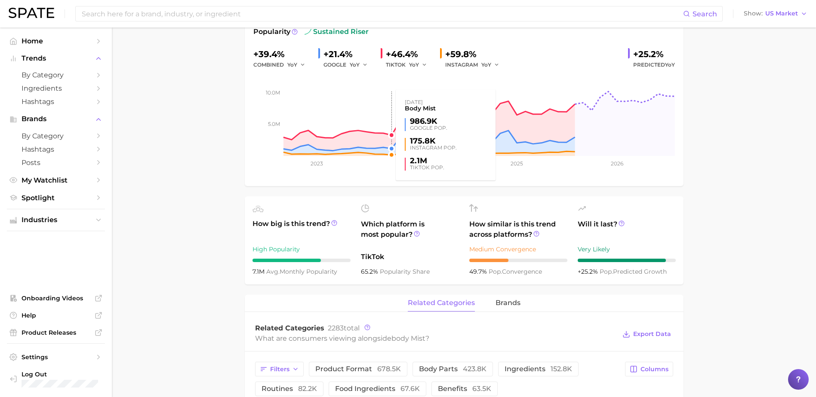
scroll to position [153, 0]
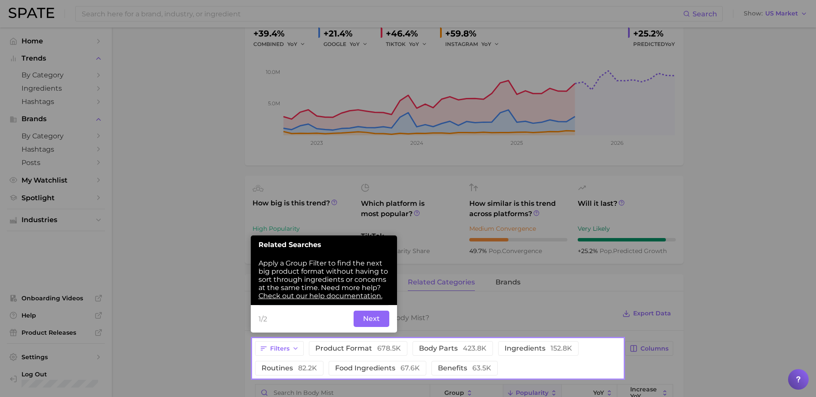
click at [369, 322] on button "Next" at bounding box center [371, 319] width 36 height 16
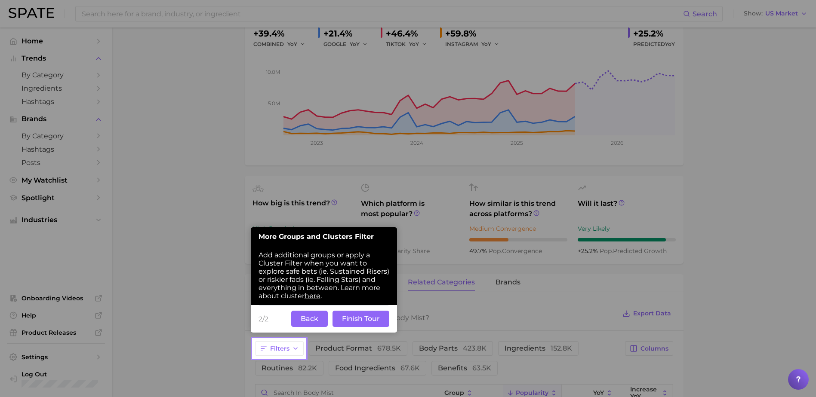
click at [347, 319] on button "Finish Tour" at bounding box center [360, 319] width 57 height 16
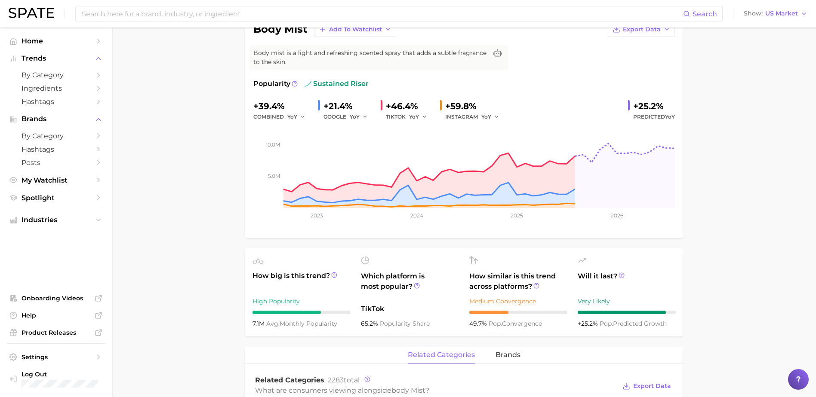
scroll to position [0, 0]
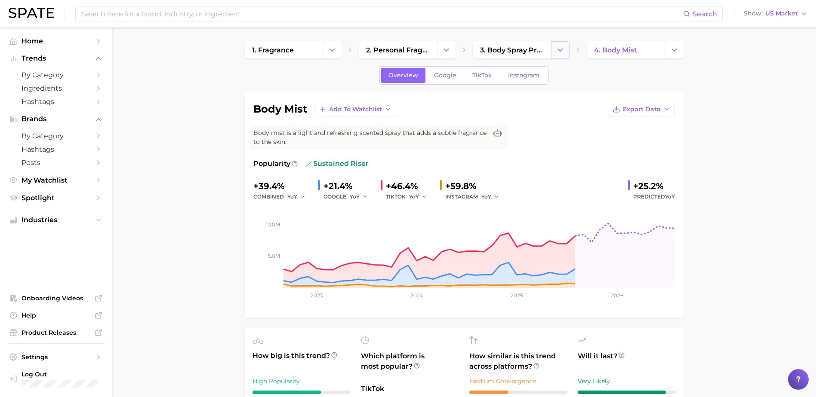
click at [560, 47] on icon "Change Category" at bounding box center [559, 50] width 9 height 9
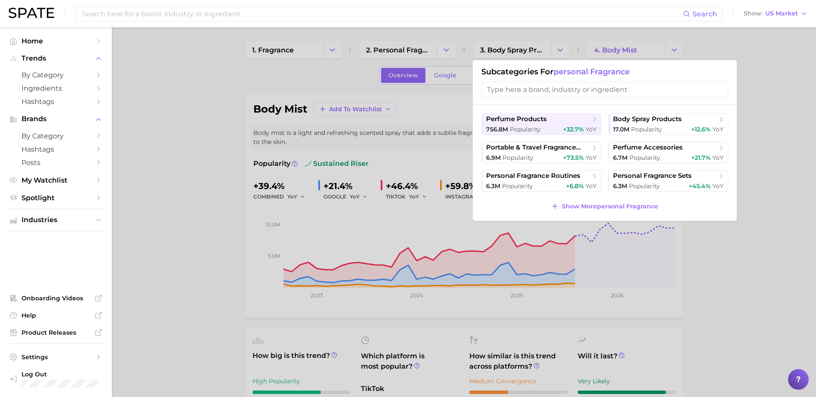
click at [488, 49] on div at bounding box center [408, 198] width 816 height 397
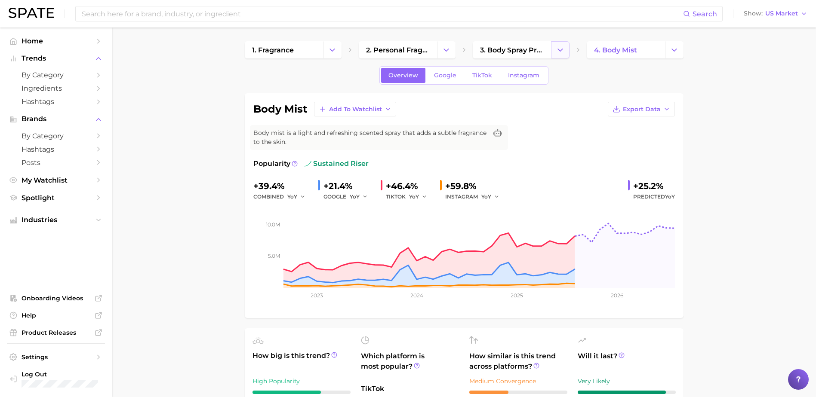
click at [556, 51] on icon "Change Category" at bounding box center [559, 50] width 9 height 9
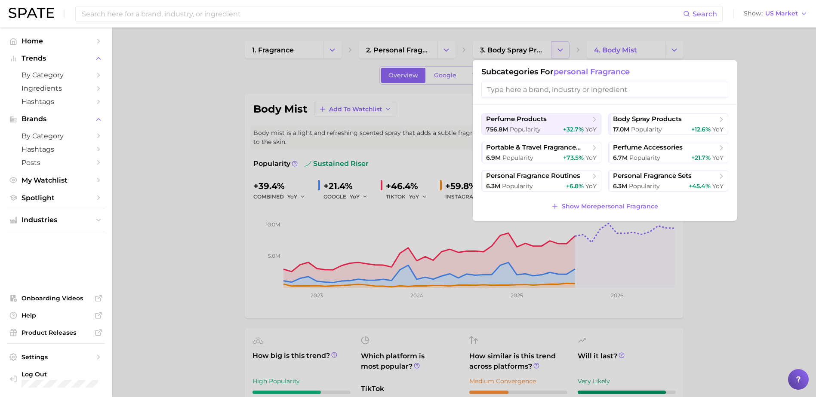
click at [556, 51] on div at bounding box center [408, 198] width 816 height 397
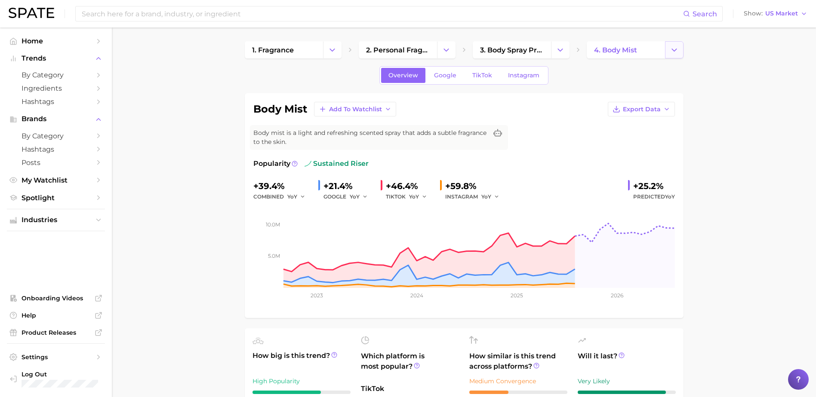
click at [672, 52] on icon "Change Category" at bounding box center [673, 50] width 9 height 9
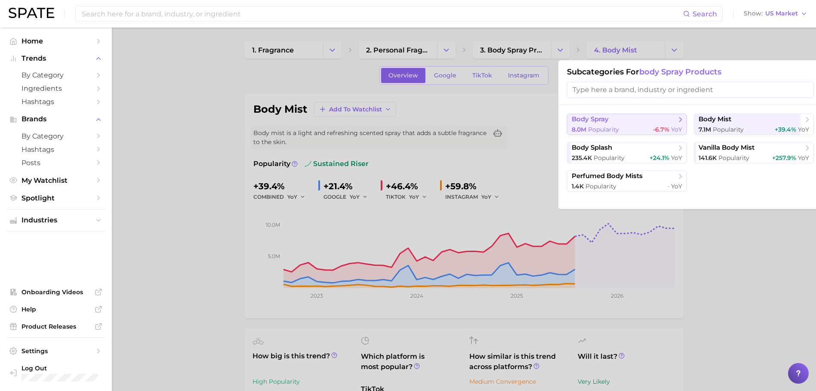
click at [621, 119] on span "body spray" at bounding box center [623, 119] width 104 height 9
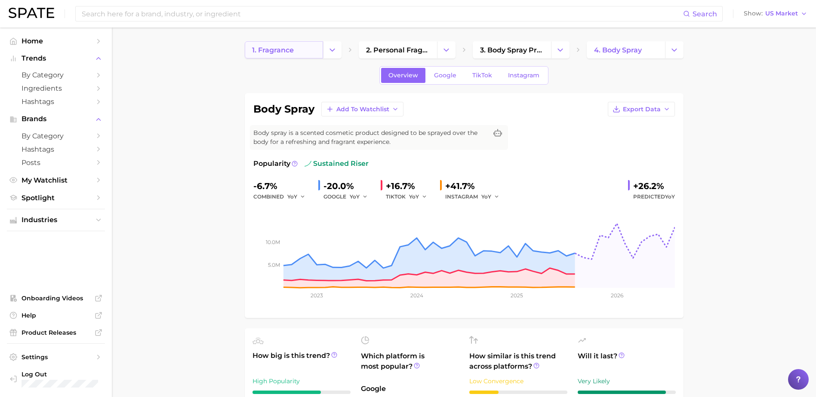
click at [308, 46] on link "1. fragrance" at bounding box center [284, 49] width 78 height 17
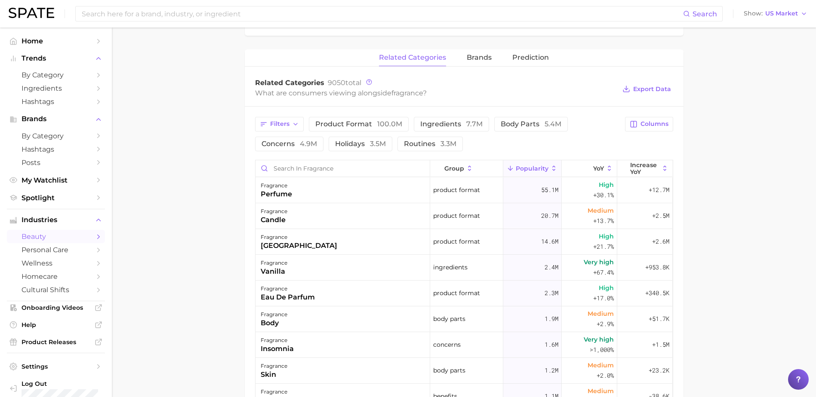
scroll to position [258, 0]
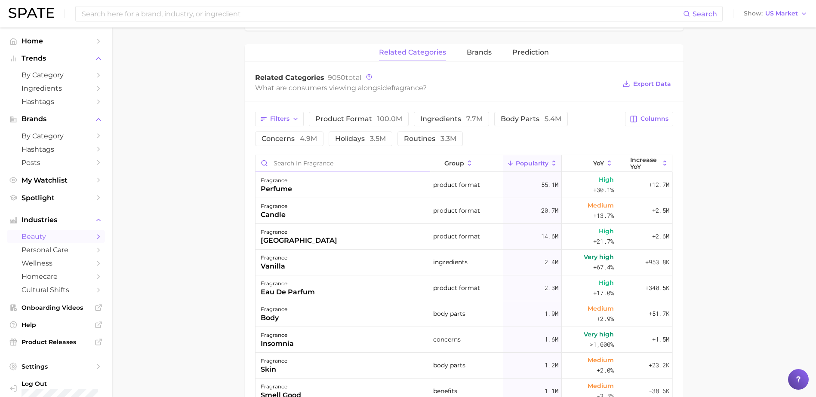
click at [320, 160] on input "Search in fragrance" at bounding box center [342, 163] width 174 height 16
click at [298, 160] on input "Search in fragrance" at bounding box center [342, 163] width 174 height 16
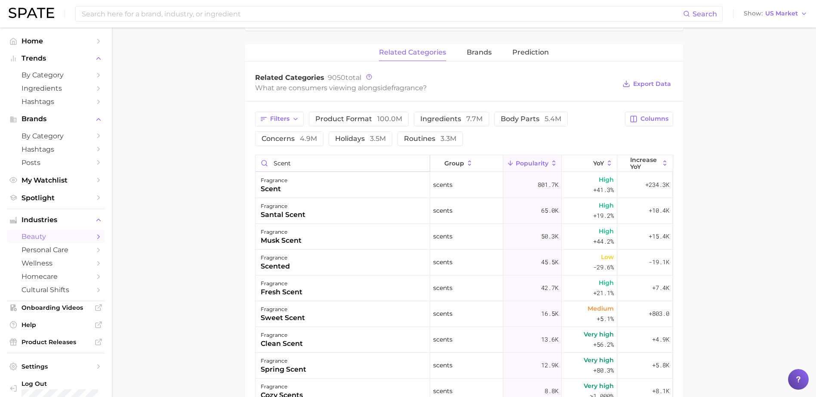
type input "scent"
click at [467, 162] on icon at bounding box center [470, 163] width 8 height 8
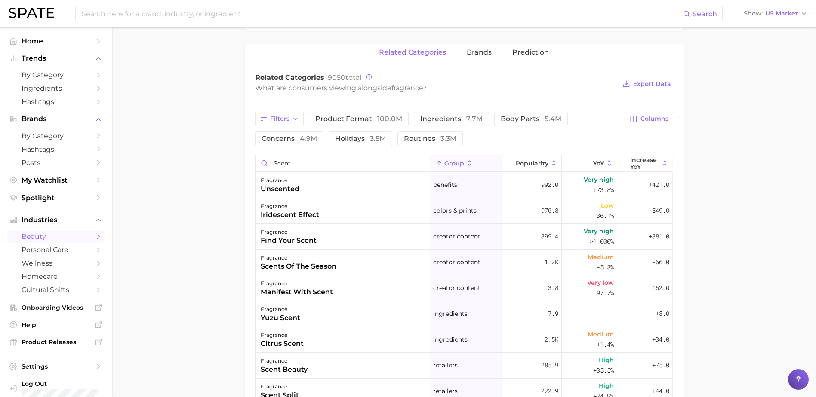
click at [468, 162] on icon at bounding box center [470, 163] width 8 height 8
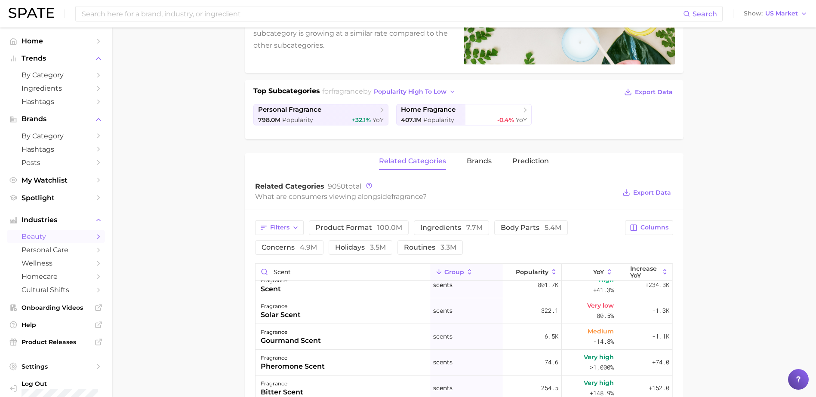
scroll to position [129, 0]
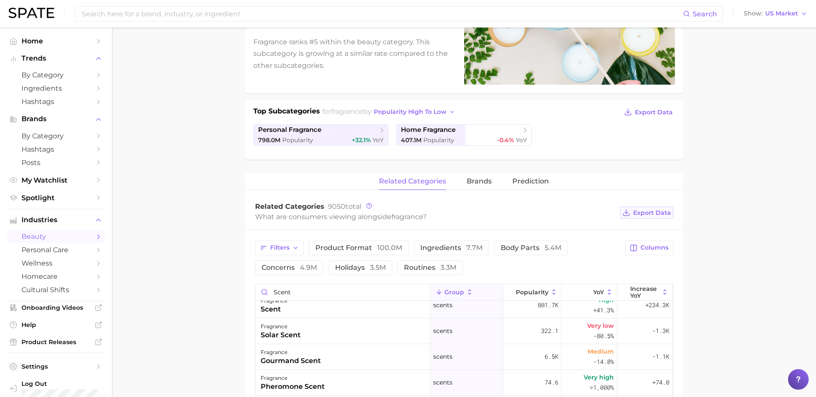
click at [654, 213] on span "Export Data" at bounding box center [652, 212] width 38 height 7
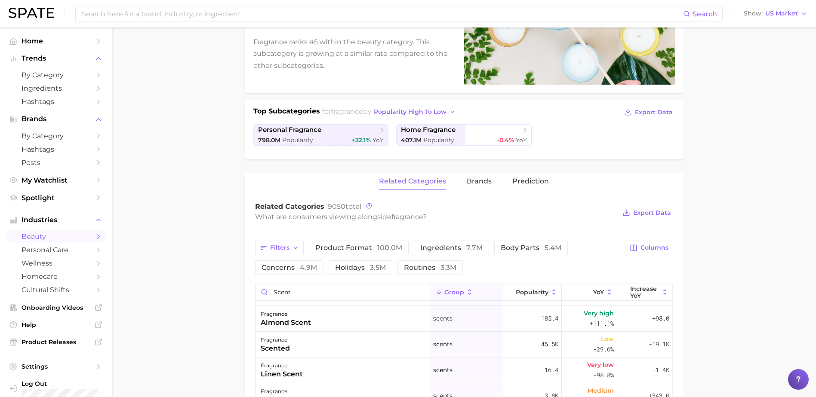
scroll to position [0, 0]
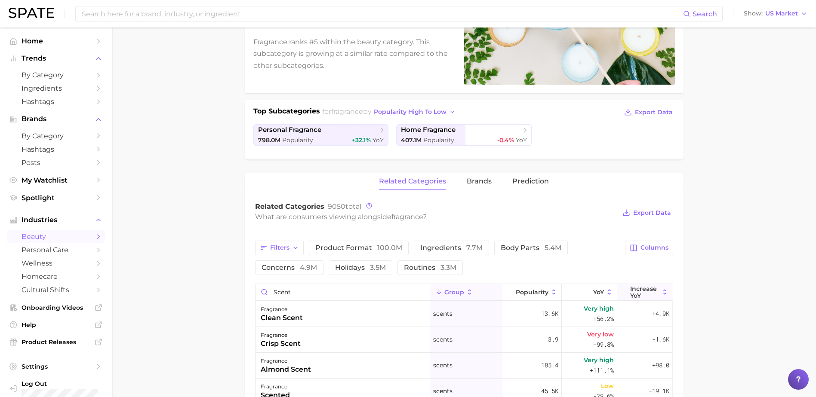
click at [661, 293] on icon at bounding box center [665, 292] width 8 height 8
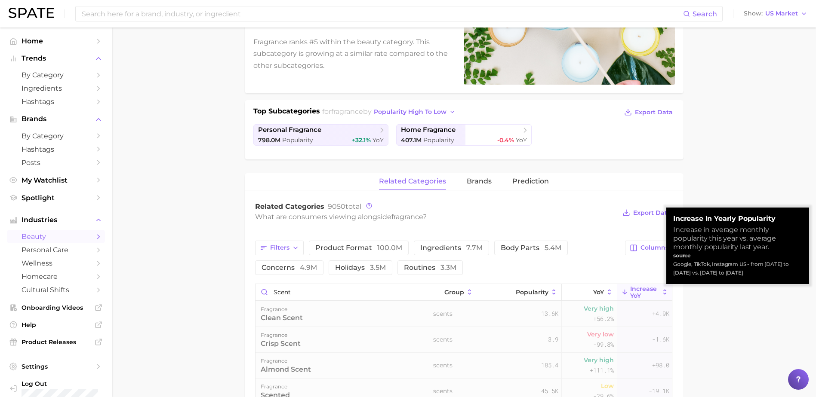
click at [661, 293] on icon at bounding box center [665, 292] width 8 height 8
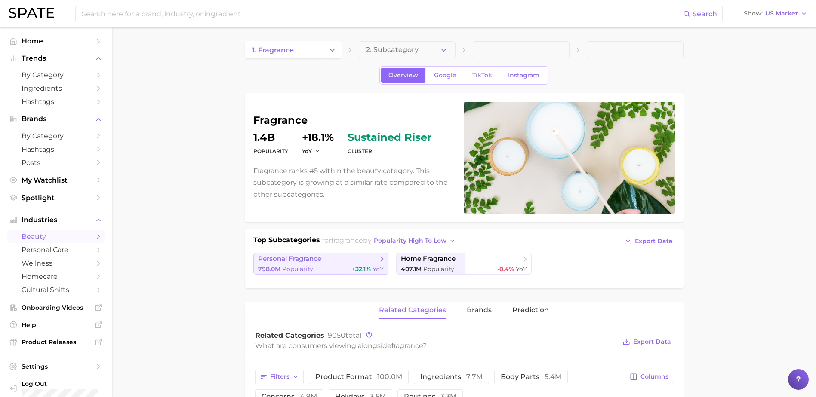
click at [316, 257] on span "personal fragrance" at bounding box center [289, 259] width 63 height 8
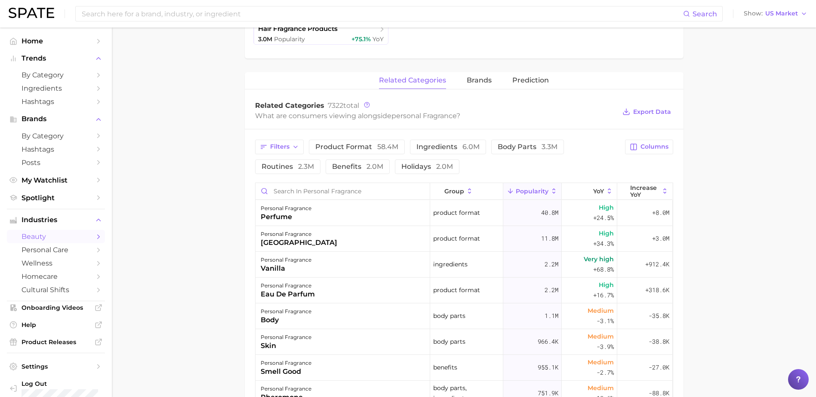
scroll to position [301, 0]
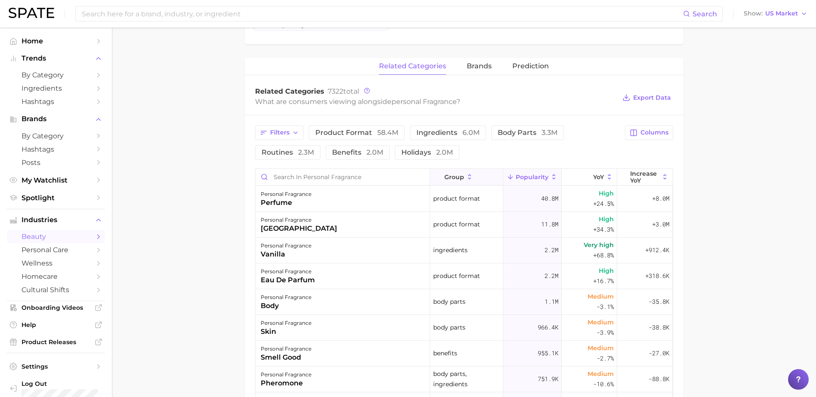
click at [466, 176] on icon at bounding box center [470, 177] width 8 height 8
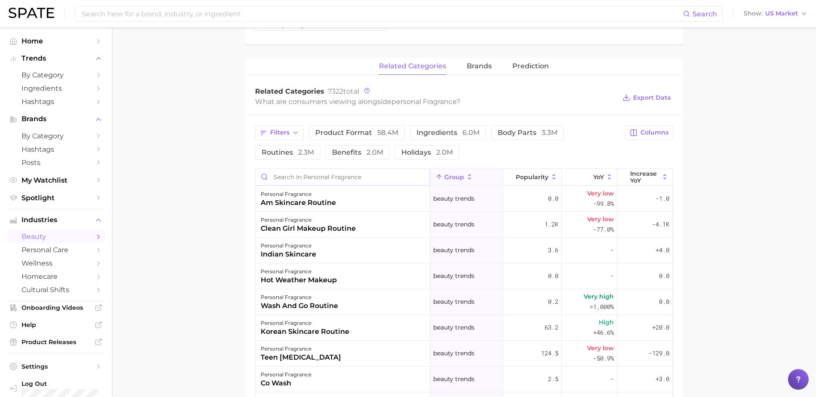
click at [357, 179] on input "Search in personal fragrance" at bounding box center [342, 177] width 174 height 16
drag, startPoint x: 357, startPoint y: 179, endPoint x: 321, endPoint y: 173, distance: 36.5
click at [324, 173] on input "Search in personal fragrance" at bounding box center [342, 177] width 174 height 16
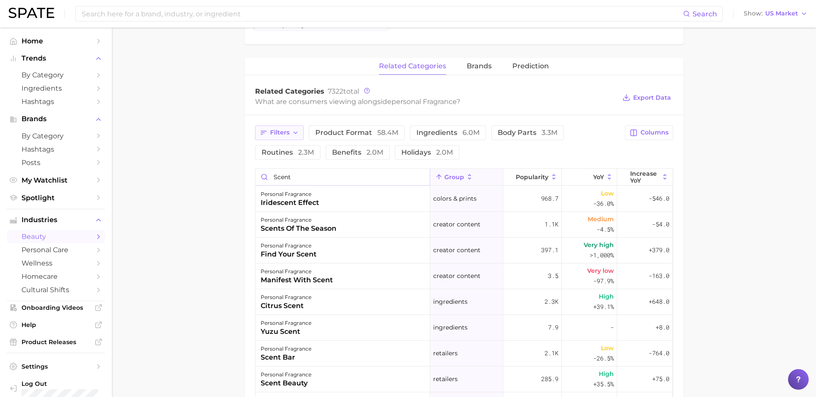
click at [289, 137] on button "Filters" at bounding box center [279, 133] width 49 height 15
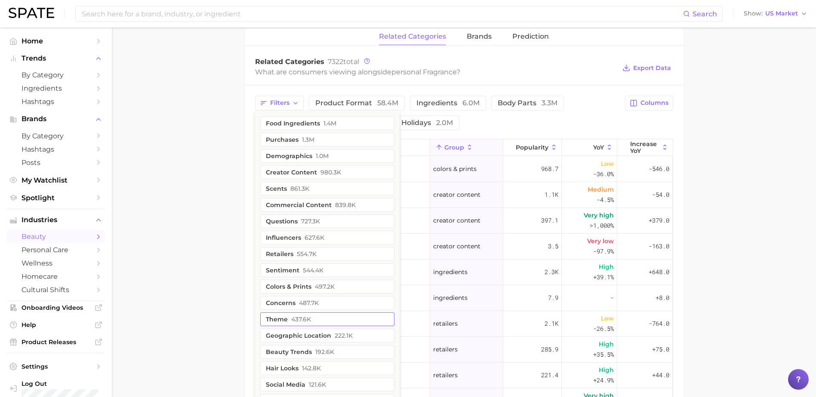
scroll to position [344, 0]
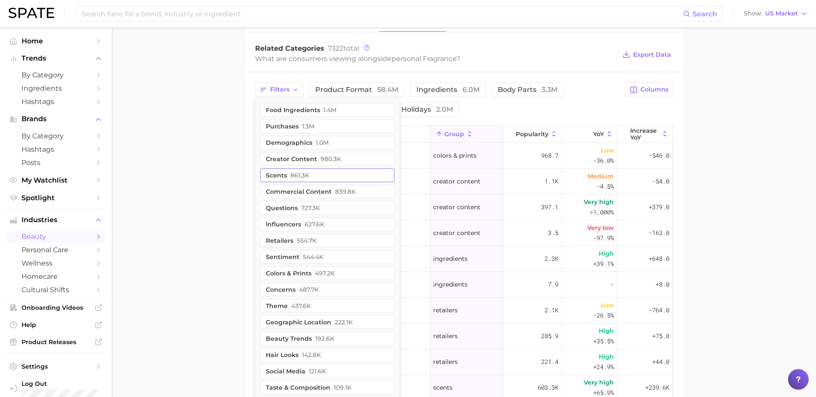
click at [310, 177] on button "scents 861.3k" at bounding box center [327, 176] width 134 height 14
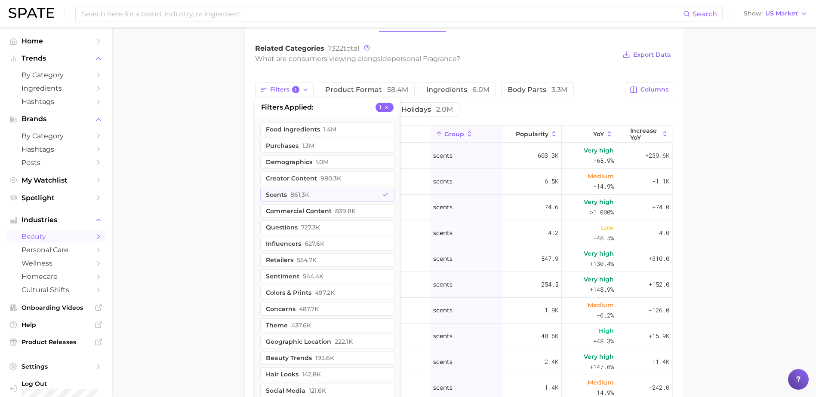
click at [711, 187] on main "1. fragrance 2. personal fragrance 3. Subcategory Overview Google TikTok Instag…" at bounding box center [464, 130] width 704 height 892
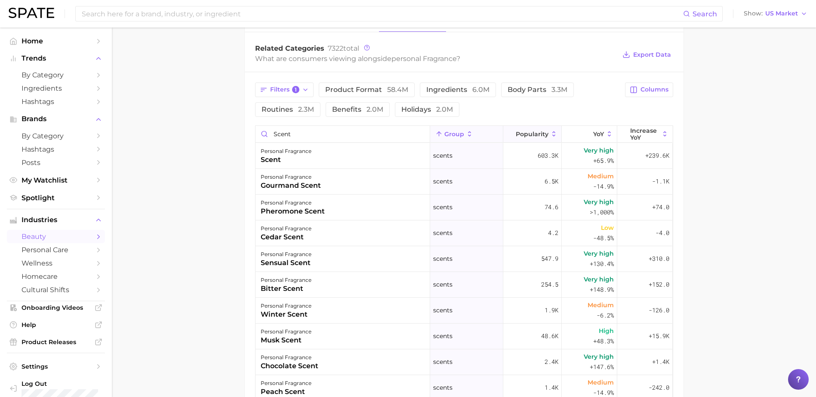
click at [552, 136] on icon at bounding box center [553, 134] width 3 height 5
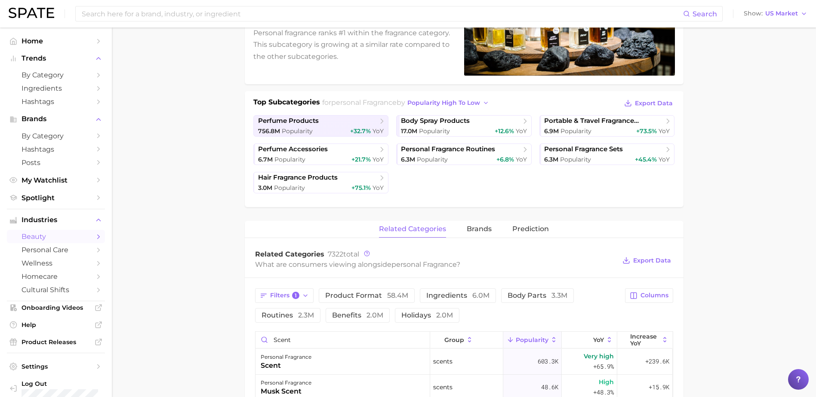
scroll to position [0, 0]
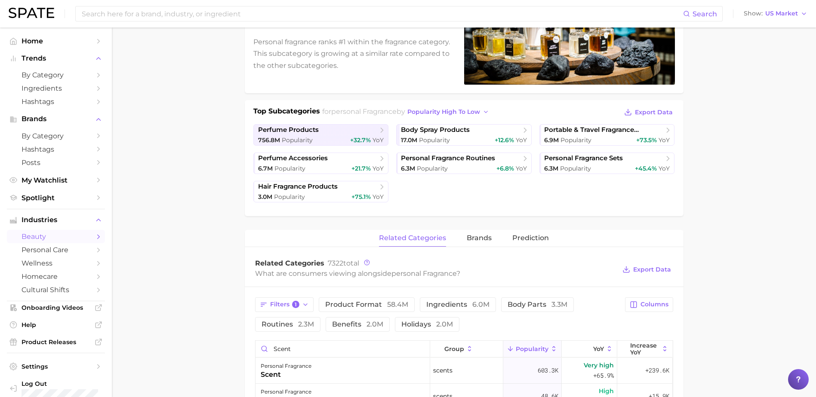
click at [546, 169] on ul "perfume products 756.8m Popularity +32.7% YoY body spray products 17.0m Popular…" at bounding box center [463, 163] width 421 height 78
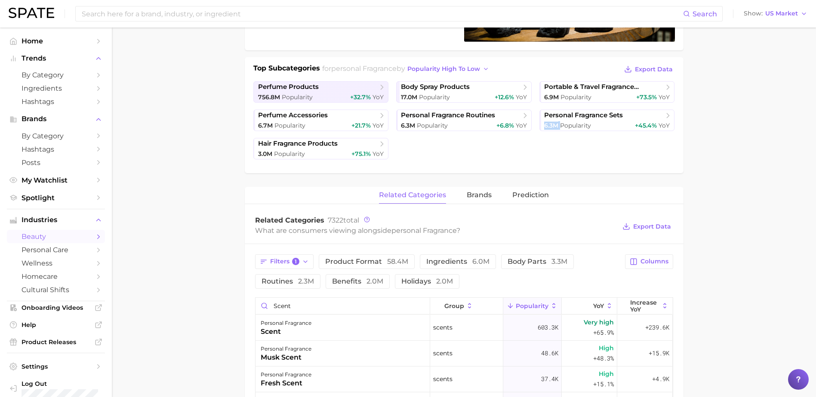
click at [546, 169] on div "Top Subcategories for personal fragrance by popularity high to low Export Data …" at bounding box center [464, 115] width 438 height 116
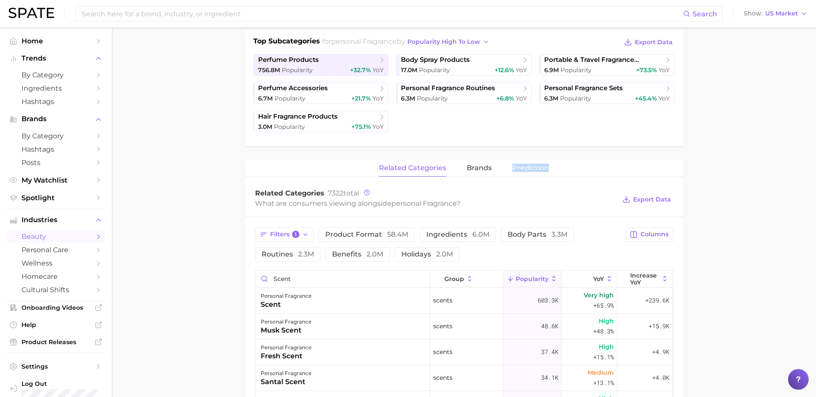
click at [546, 169] on div "personal fragrance Popularity 798.0m YoY +32.1% cluster sustained riser Persona…" at bounding box center [464, 286] width 438 height 784
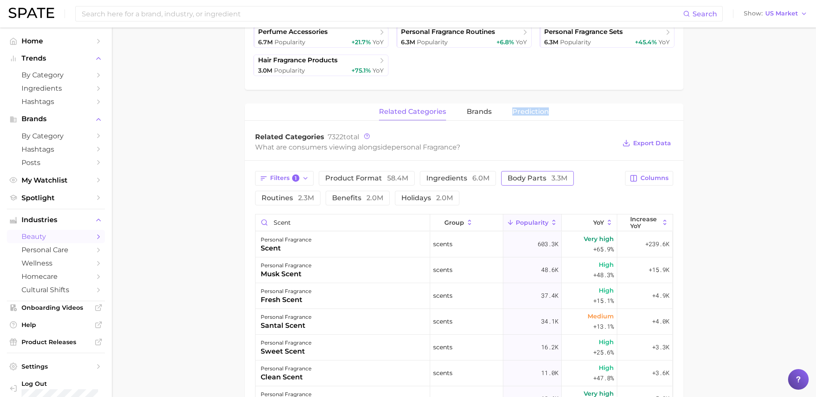
click at [546, 171] on button "body parts 3.3m" at bounding box center [537, 178] width 73 height 15
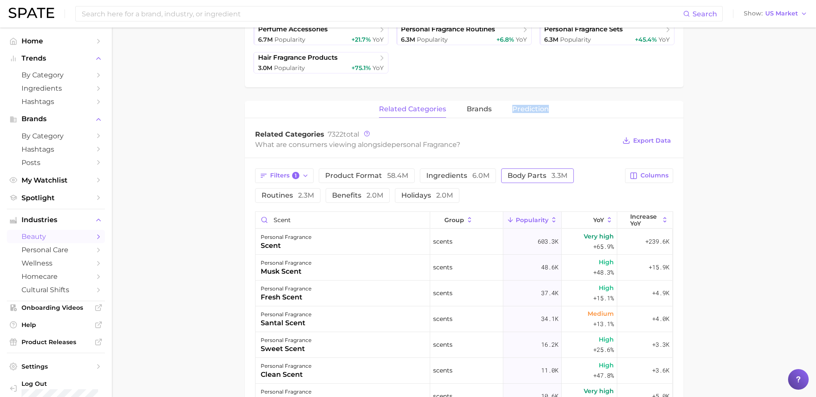
click at [546, 169] on button "body parts 3.3m" at bounding box center [537, 176] width 73 height 15
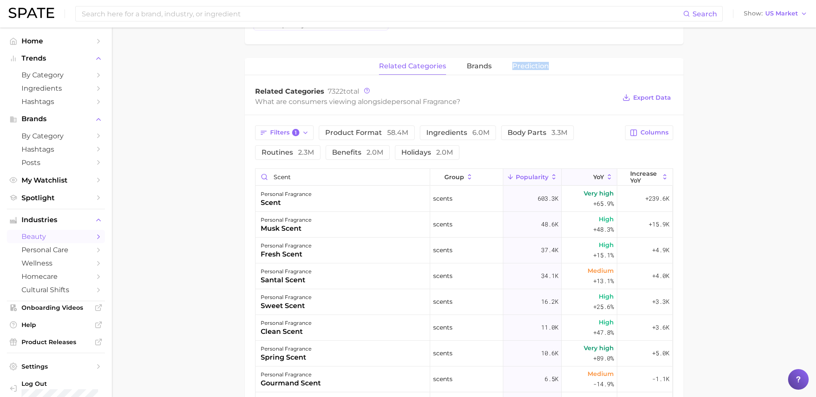
click at [605, 177] on icon at bounding box center [609, 177] width 8 height 8
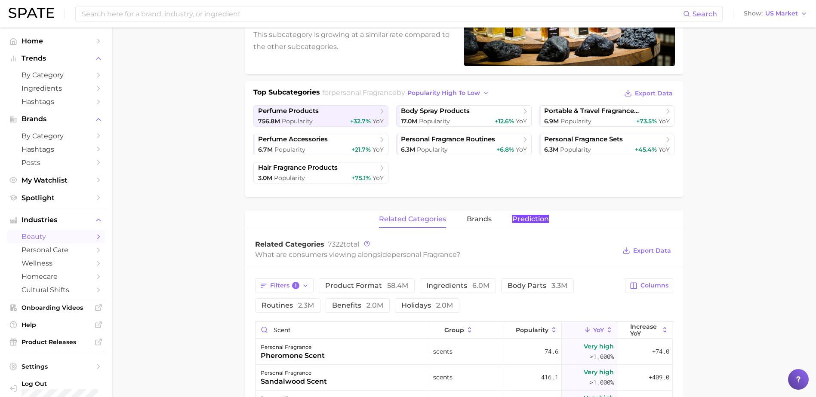
scroll to position [344, 0]
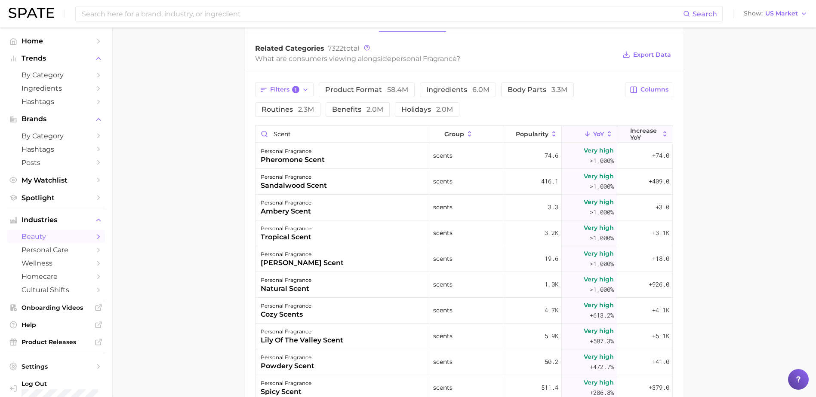
click at [661, 135] on icon at bounding box center [665, 134] width 8 height 8
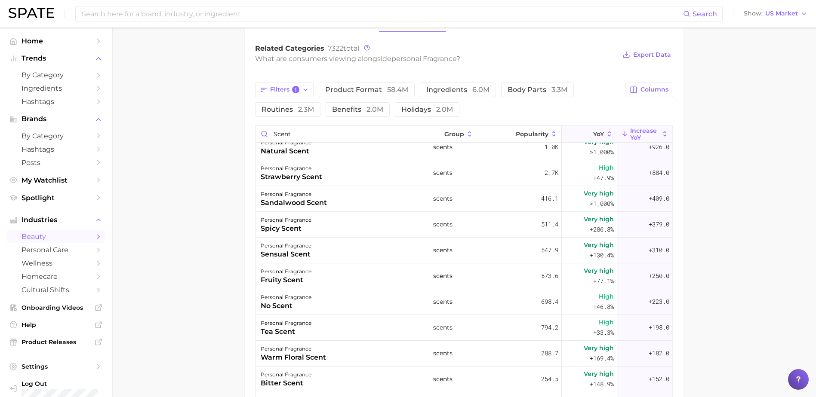
click at [605, 134] on icon at bounding box center [609, 134] width 8 height 8
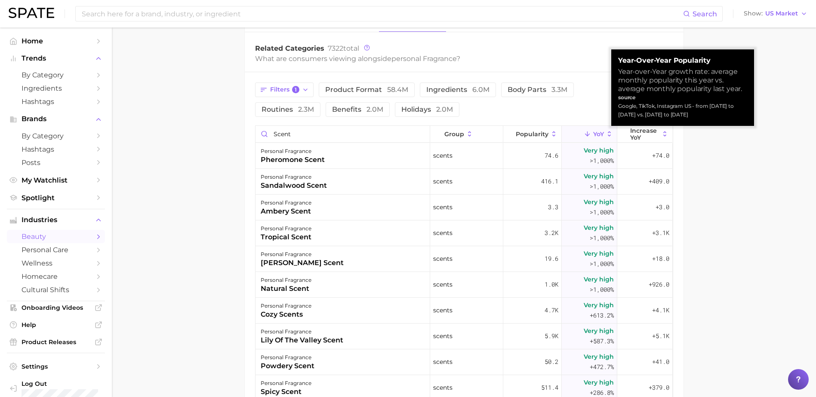
click at [605, 134] on icon at bounding box center [609, 134] width 8 height 8
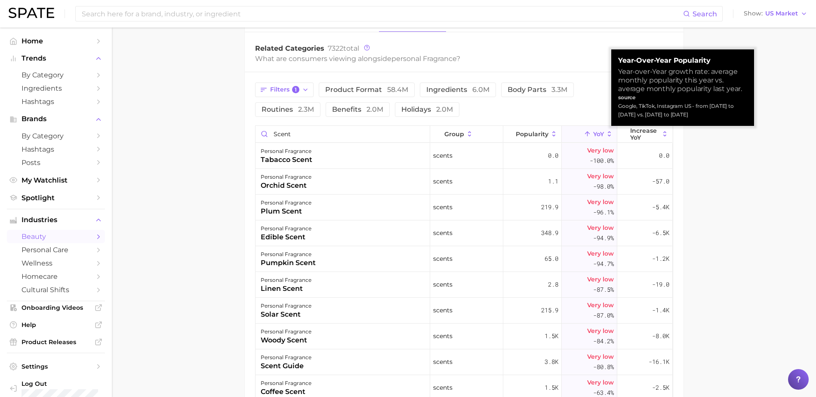
click at [605, 135] on icon at bounding box center [609, 134] width 8 height 8
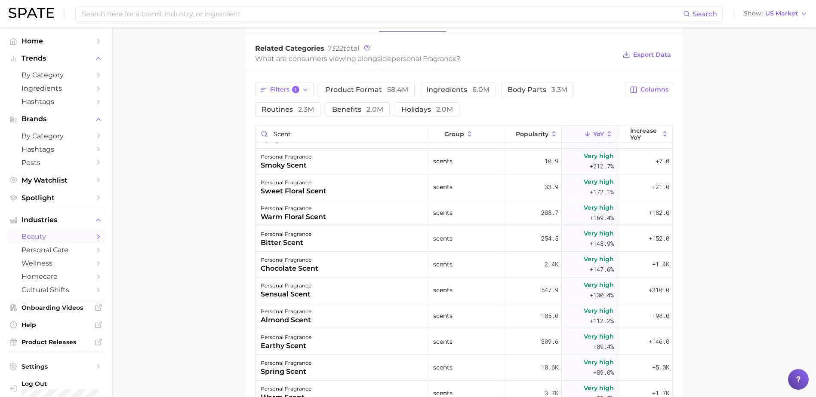
scroll to position [258, 0]
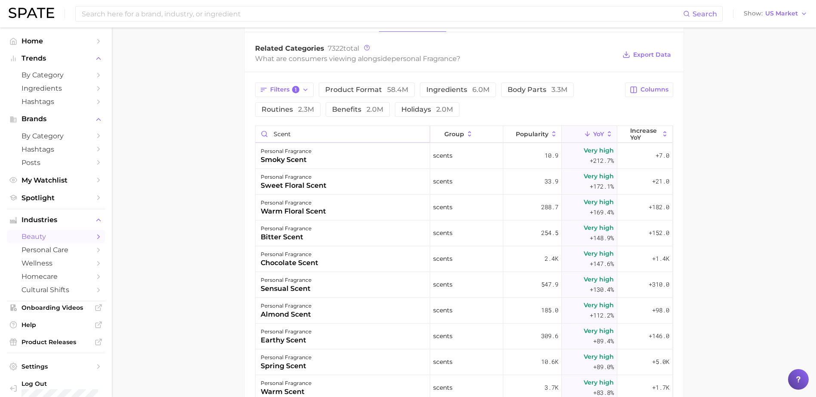
drag, startPoint x: 311, startPoint y: 134, endPoint x: 290, endPoint y: 131, distance: 21.2
click at [290, 131] on input "scent" at bounding box center [342, 134] width 174 height 16
click at [273, 134] on input "scent" at bounding box center [342, 134] width 174 height 16
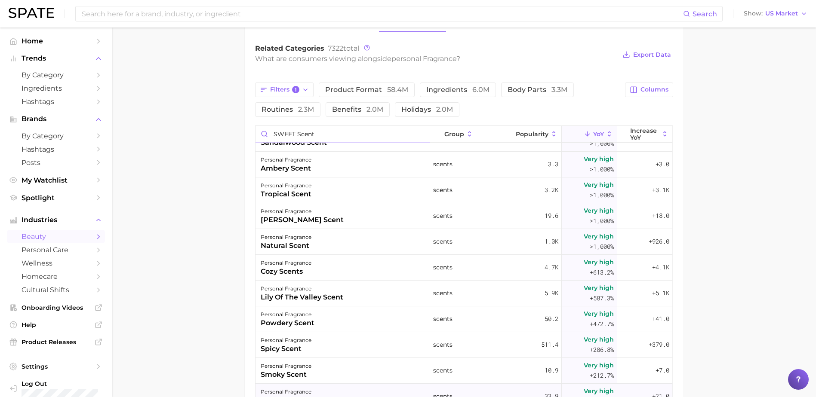
scroll to position [0, 0]
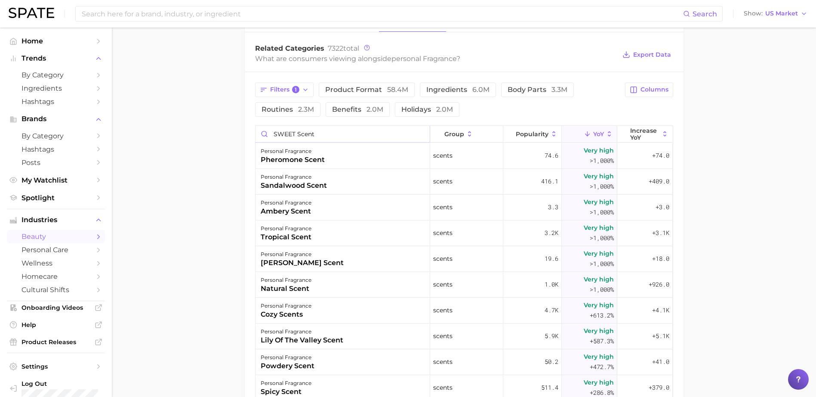
drag, startPoint x: 298, startPoint y: 135, endPoint x: 401, endPoint y: 134, distance: 103.2
click at [399, 134] on input "SWEET scent" at bounding box center [342, 134] width 174 height 16
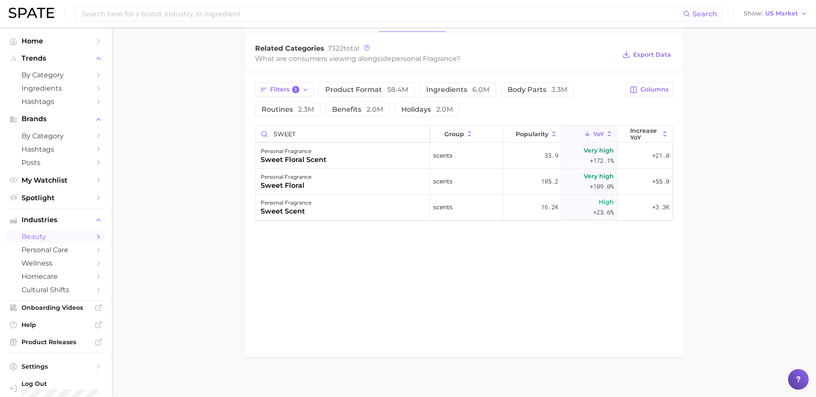
type input "SWEET"
click at [44, 162] on span "Posts" at bounding box center [55, 163] width 69 height 8
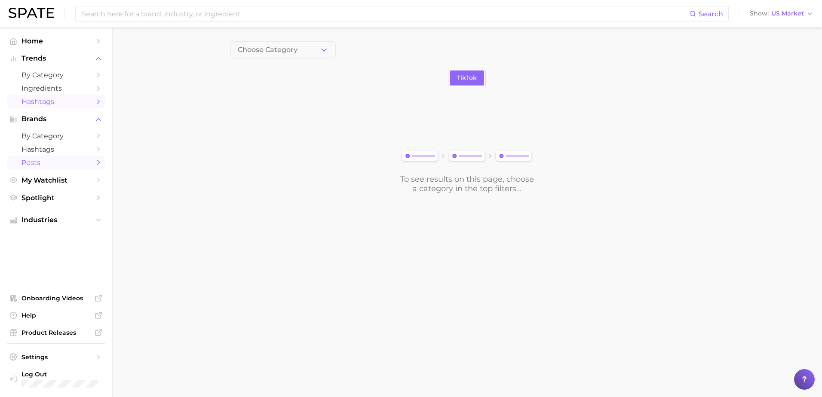
click at [52, 102] on span "Hashtags" at bounding box center [55, 102] width 69 height 8
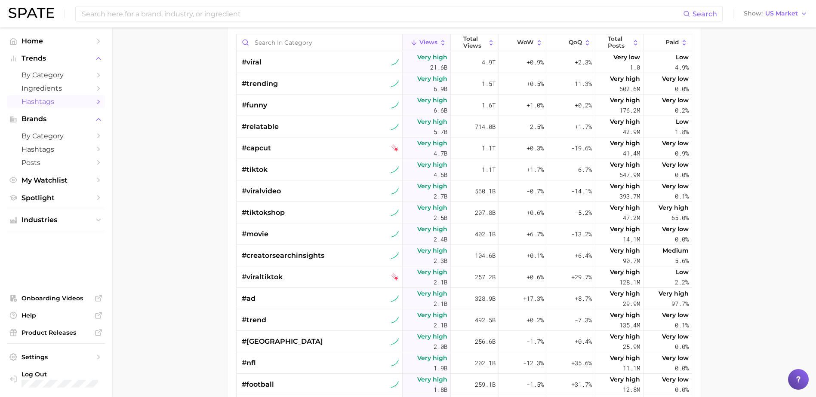
scroll to position [129, 0]
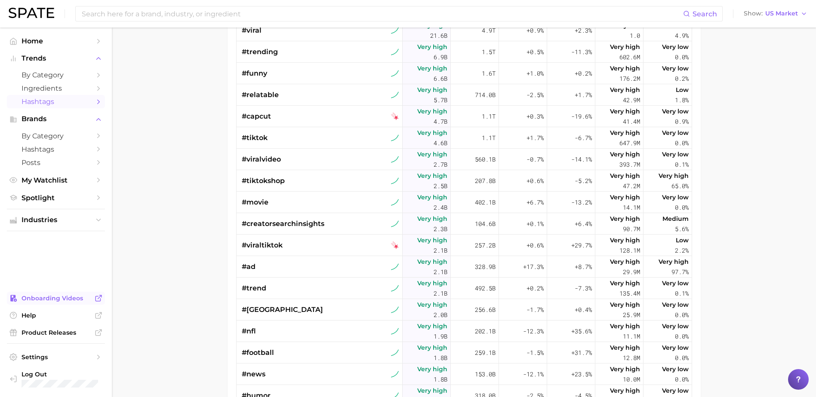
click at [51, 297] on span "Onboarding Videos" at bounding box center [55, 298] width 69 height 8
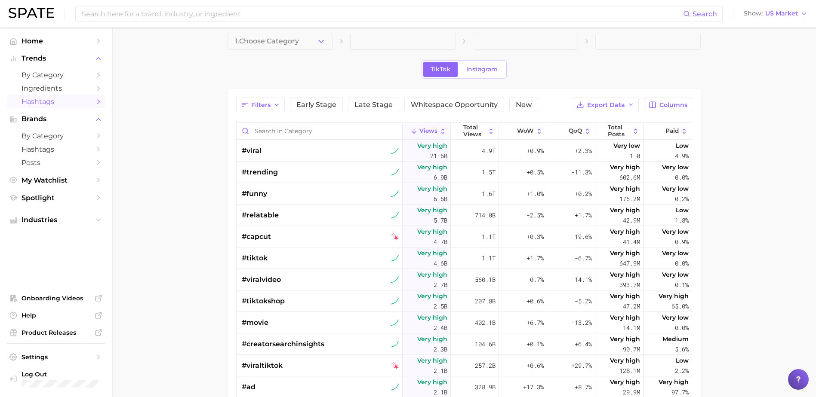
scroll to position [0, 0]
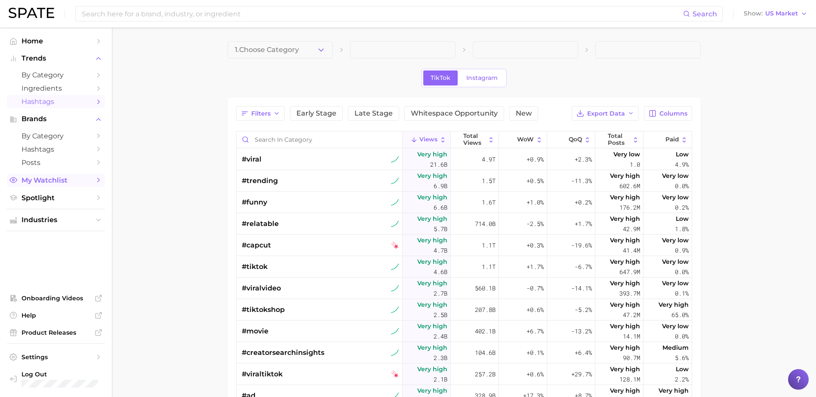
click at [56, 181] on span "My Watchlist" at bounding box center [55, 180] width 69 height 8
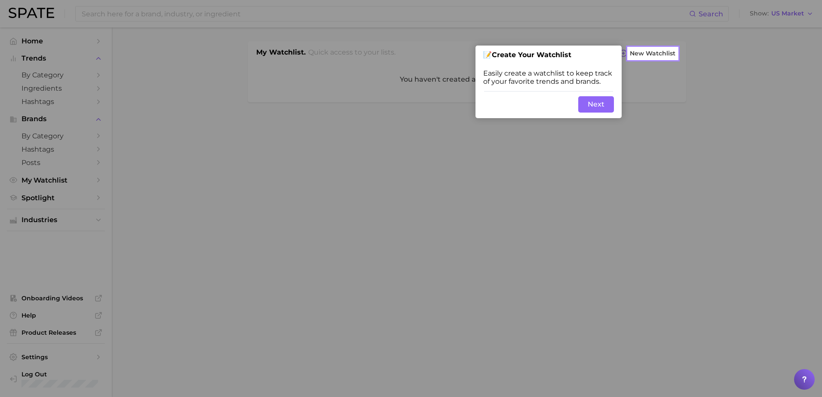
click at [583, 103] on button "Next" at bounding box center [596, 104] width 36 height 16
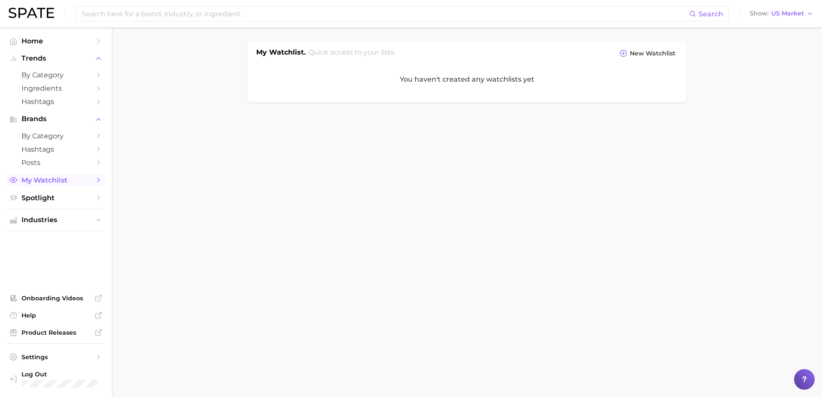
click at [56, 179] on span "My Watchlist" at bounding box center [55, 180] width 69 height 8
click at [99, 180] on polyline "Sidebar" at bounding box center [99, 180] width 2 height 4
click at [54, 198] on span "Spotlight" at bounding box center [55, 198] width 69 height 8
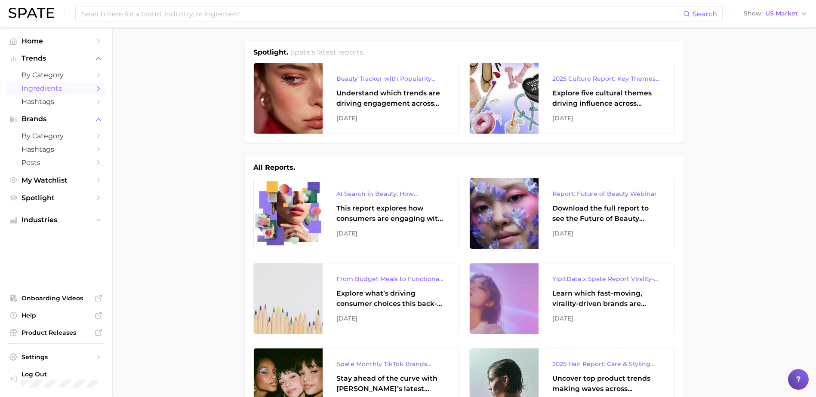
click at [97, 89] on icon "Sidebar" at bounding box center [99, 89] width 8 height 8
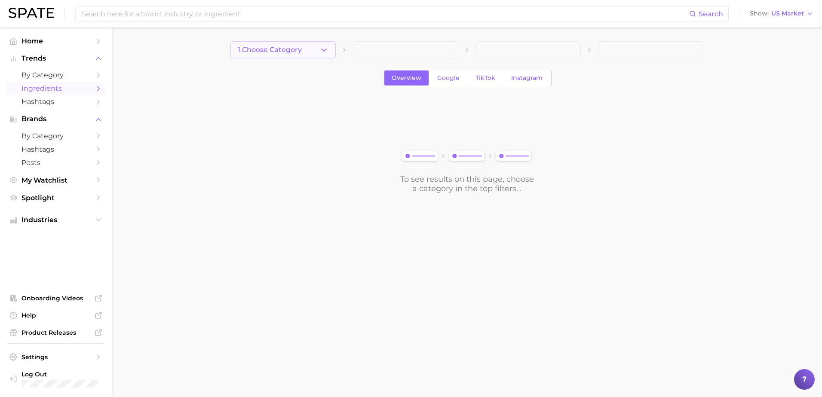
click at [331, 49] on button "1. Choose Category" at bounding box center [282, 49] width 105 height 17
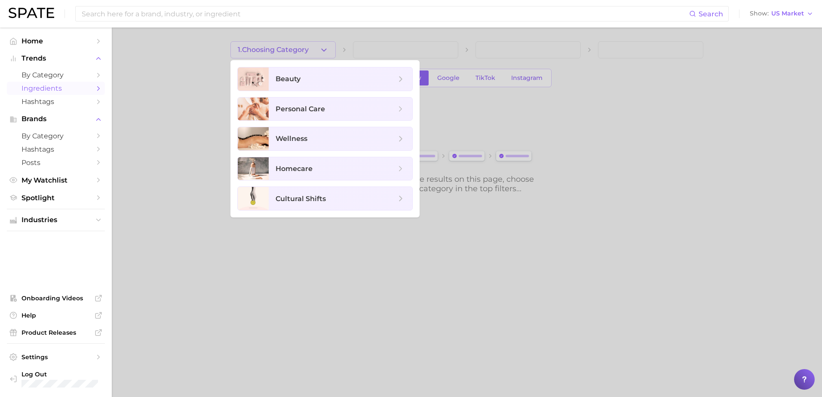
click at [152, 76] on div at bounding box center [411, 198] width 822 height 397
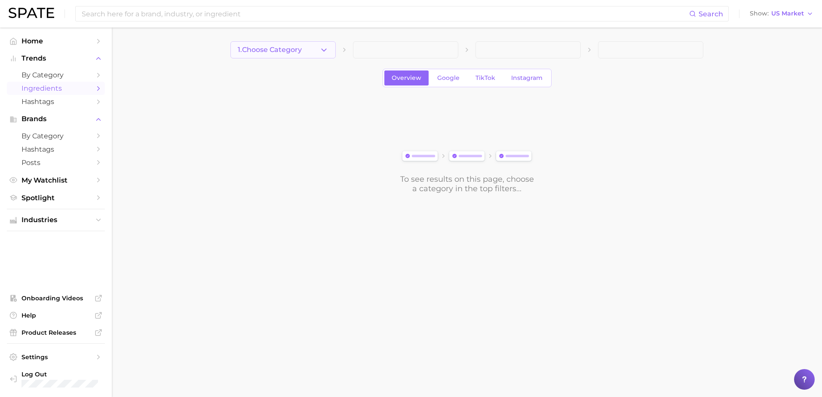
click at [327, 50] on icon "button" at bounding box center [323, 50] width 9 height 9
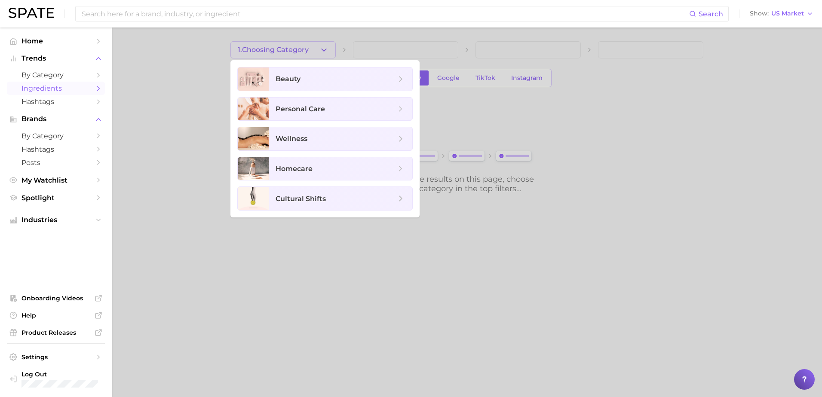
click at [140, 135] on div at bounding box center [411, 198] width 822 height 397
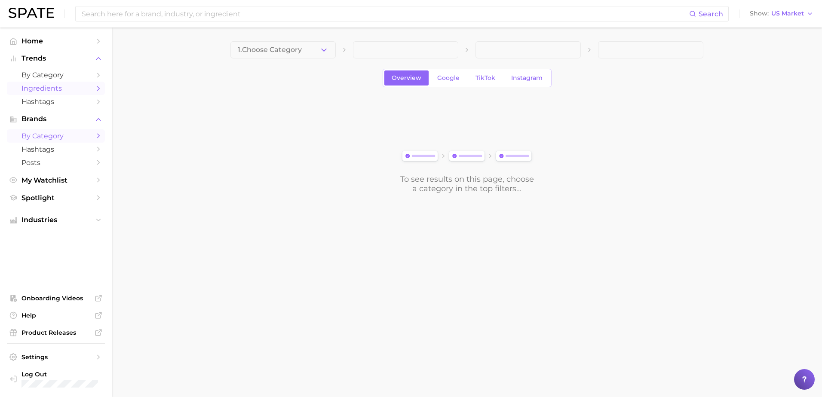
click at [64, 136] on span "by Category" at bounding box center [55, 136] width 69 height 8
click at [70, 75] on span "by Category" at bounding box center [55, 75] width 69 height 8
click at [450, 50] on span at bounding box center [405, 49] width 105 height 17
click at [328, 46] on button "1. Choose Category" at bounding box center [282, 49] width 105 height 17
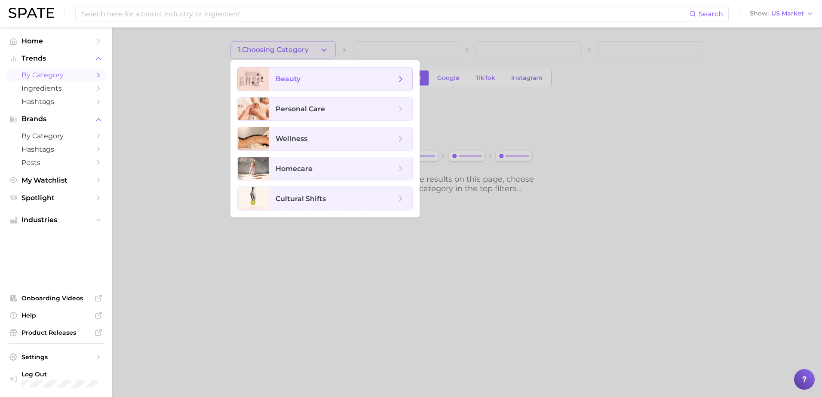
click at [312, 86] on span "beauty" at bounding box center [341, 78] width 144 height 23
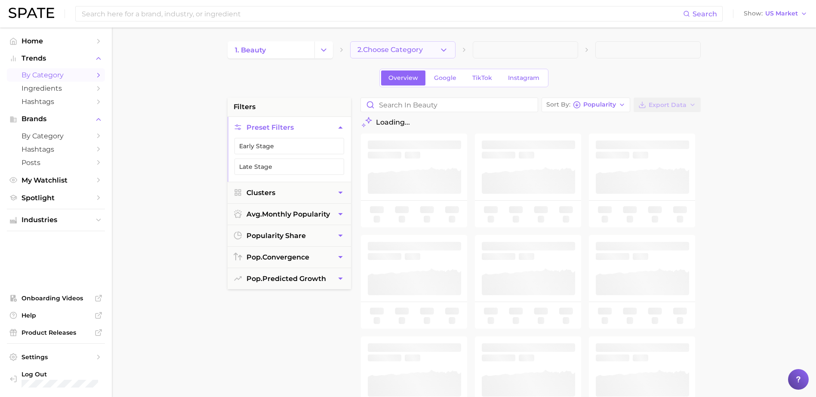
click at [440, 52] on icon "button" at bounding box center [443, 50] width 9 height 9
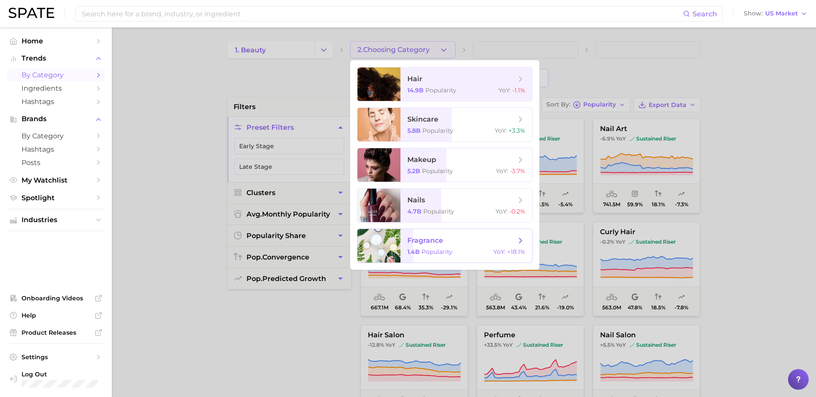
click at [414, 242] on span "fragrance" at bounding box center [425, 240] width 36 height 8
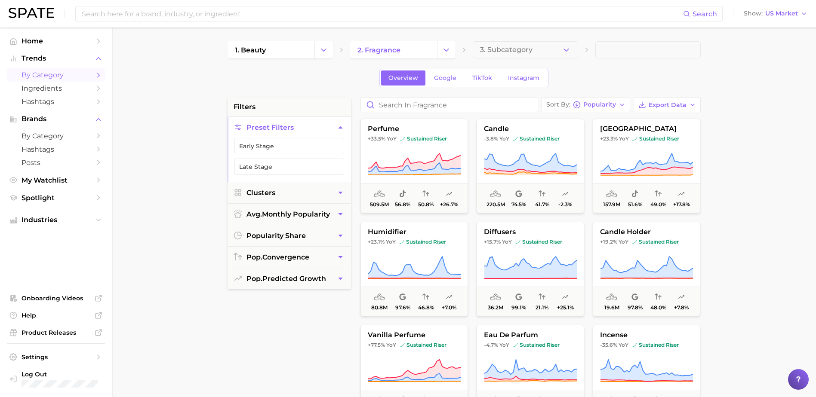
click at [340, 127] on icon "button" at bounding box center [340, 127] width 9 height 9
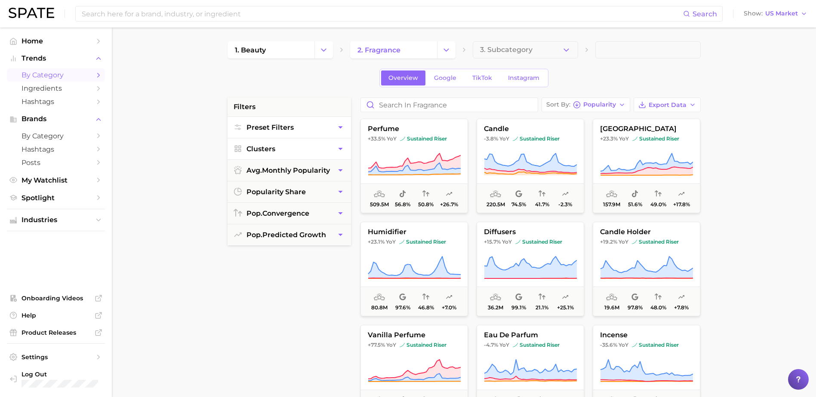
click at [340, 145] on icon "button" at bounding box center [340, 148] width 9 height 9
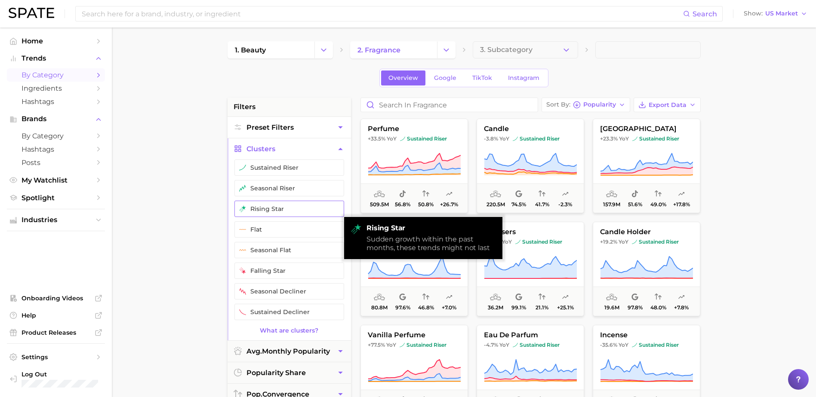
click at [285, 212] on button "rising star" at bounding box center [289, 209] width 110 height 16
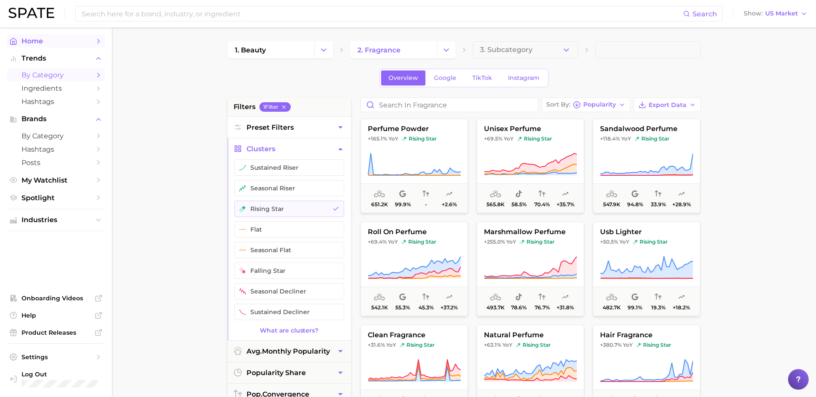
click at [40, 41] on span "Home" at bounding box center [55, 41] width 69 height 8
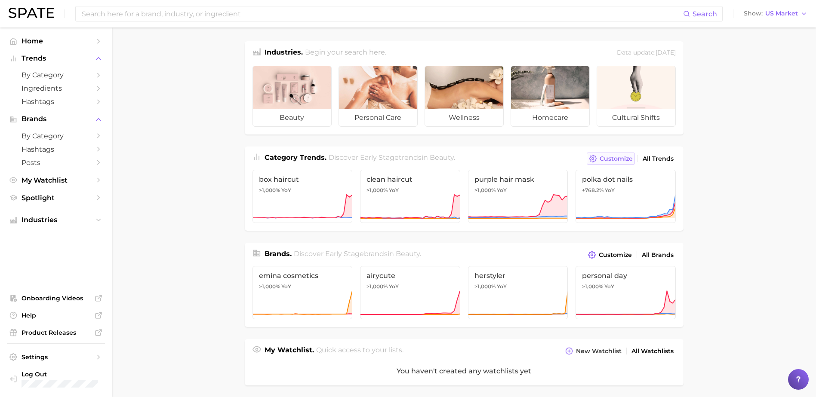
click at [603, 162] on span "Customize" at bounding box center [615, 158] width 33 height 7
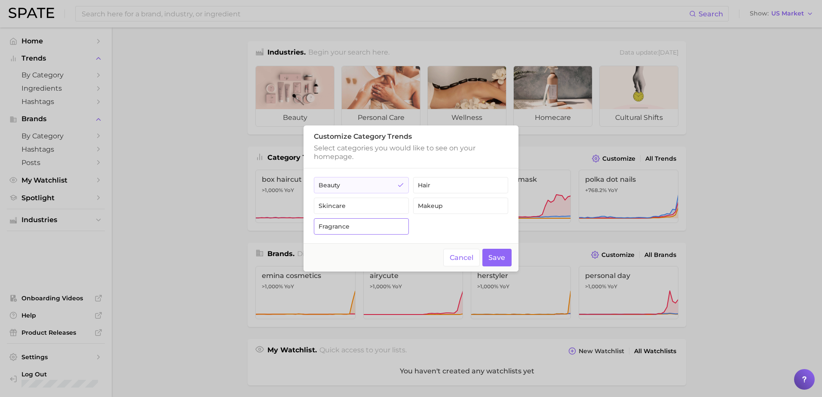
click at [358, 227] on button "fragrance" at bounding box center [361, 226] width 95 height 16
click at [490, 257] on button "Save" at bounding box center [497, 258] width 30 height 18
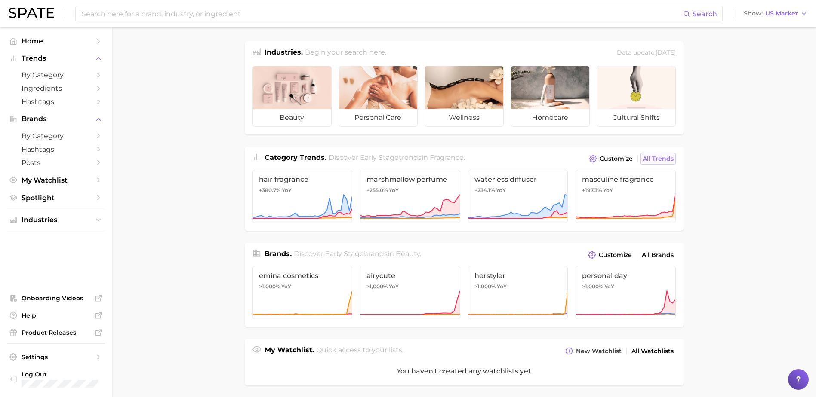
click at [655, 158] on span "All Trends" at bounding box center [657, 158] width 31 height 7
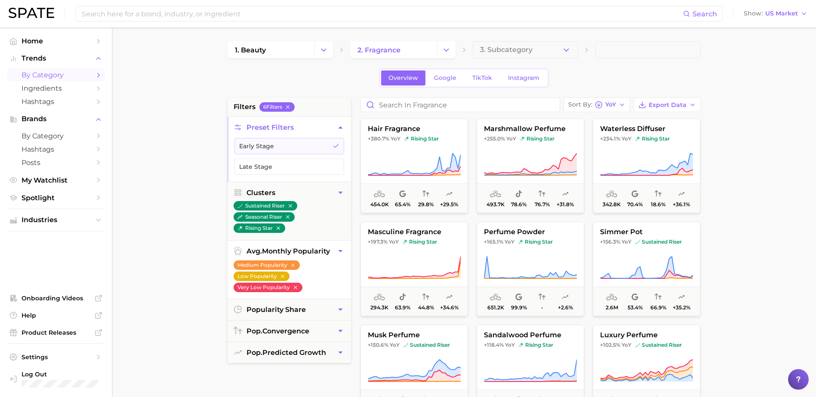
click at [281, 276] on icon "button" at bounding box center [281, 276] width 3 height 3
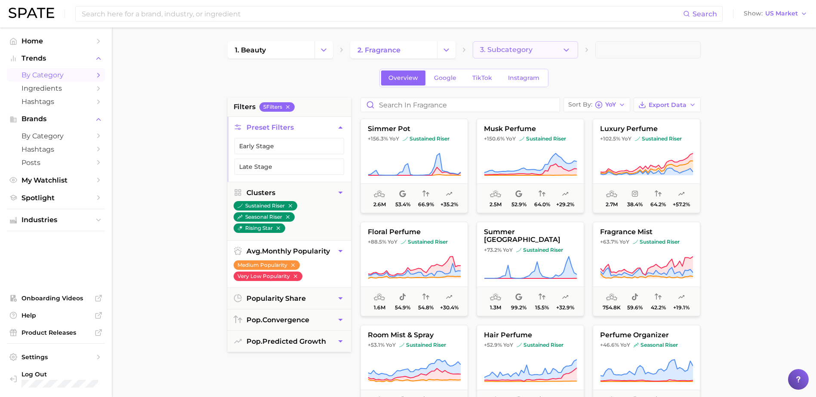
click at [566, 50] on polyline "button" at bounding box center [566, 50] width 5 height 2
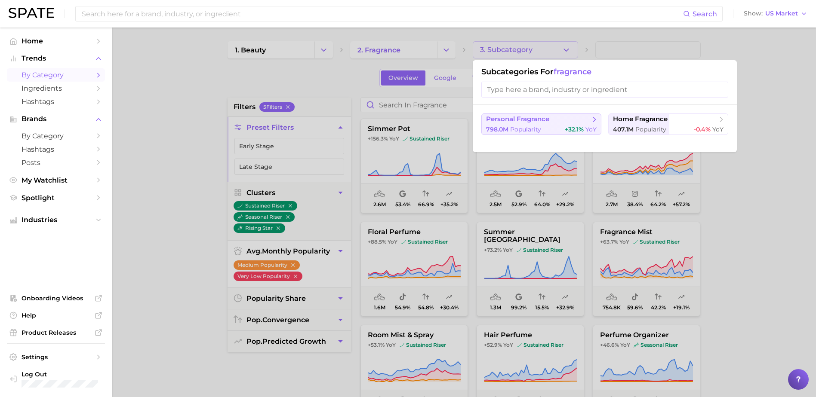
click at [521, 124] on button "personal fragrance 798.0m Popularity +32.1% YoY" at bounding box center [541, 123] width 120 height 21
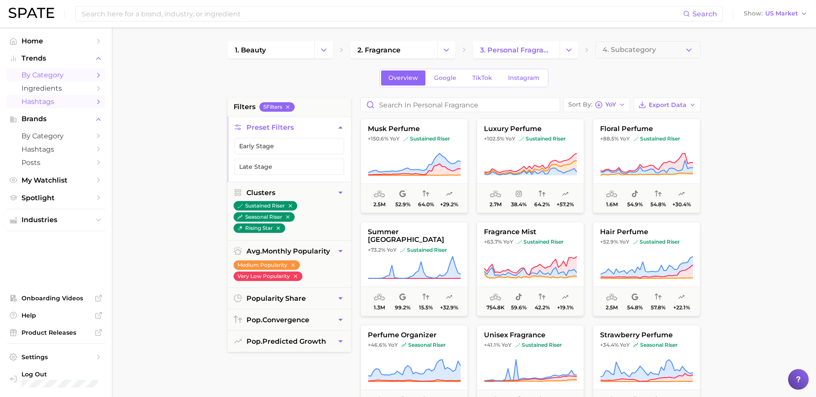
click at [68, 102] on span "Hashtags" at bounding box center [55, 102] width 69 height 8
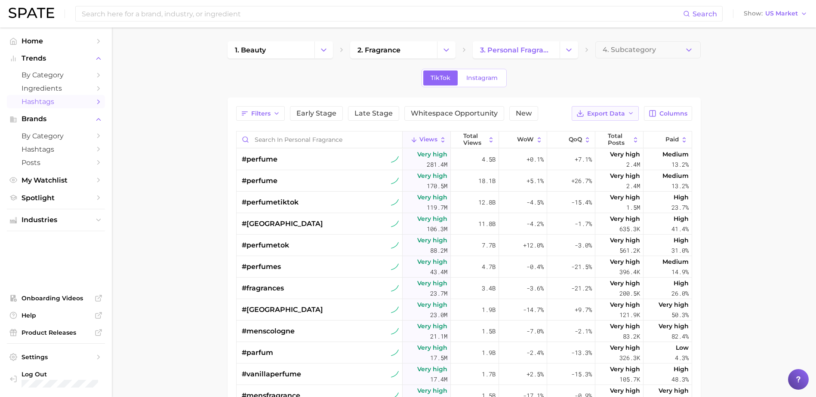
click at [607, 114] on span "Export Data" at bounding box center [606, 113] width 38 height 7
click at [590, 132] on span "Table Data CSV" at bounding box center [582, 129] width 47 height 7
click at [750, 223] on main "1. beauty 2. fragrance 3. personal fragrance 4. Subcategory TikTok Instagram Fi…" at bounding box center [464, 304] width 704 height 552
